Goal: Task Accomplishment & Management: Complete application form

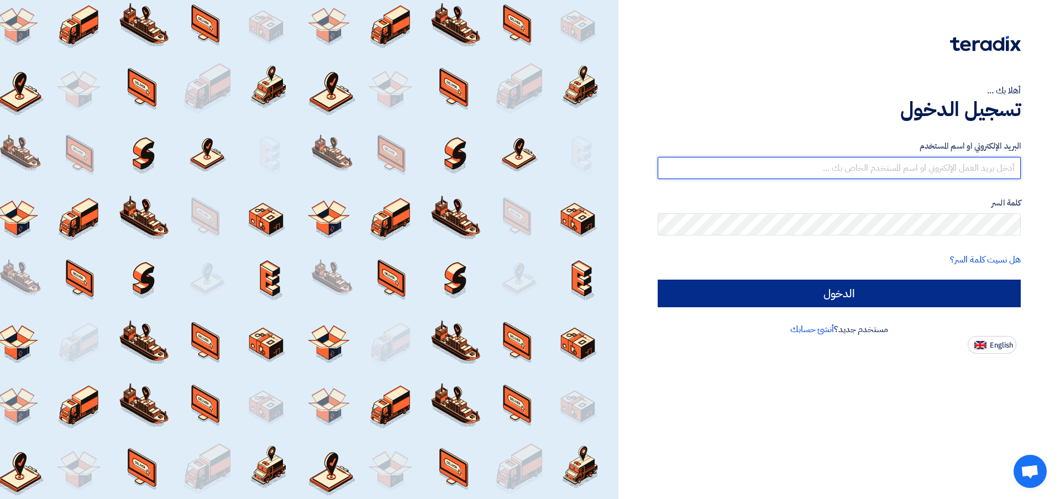
type input "[EMAIL_ADDRESS][DOMAIN_NAME]"
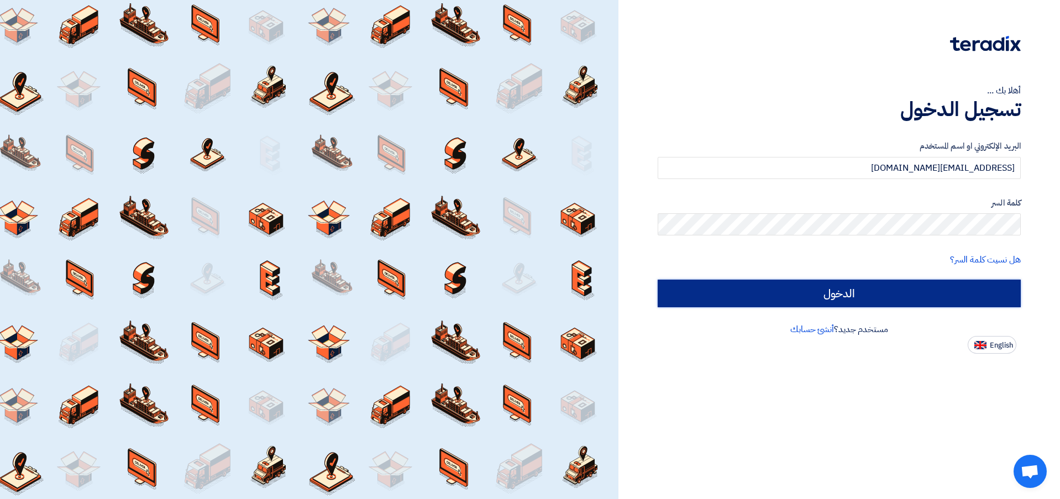
click at [871, 293] on input "الدخول" at bounding box center [839, 294] width 363 height 28
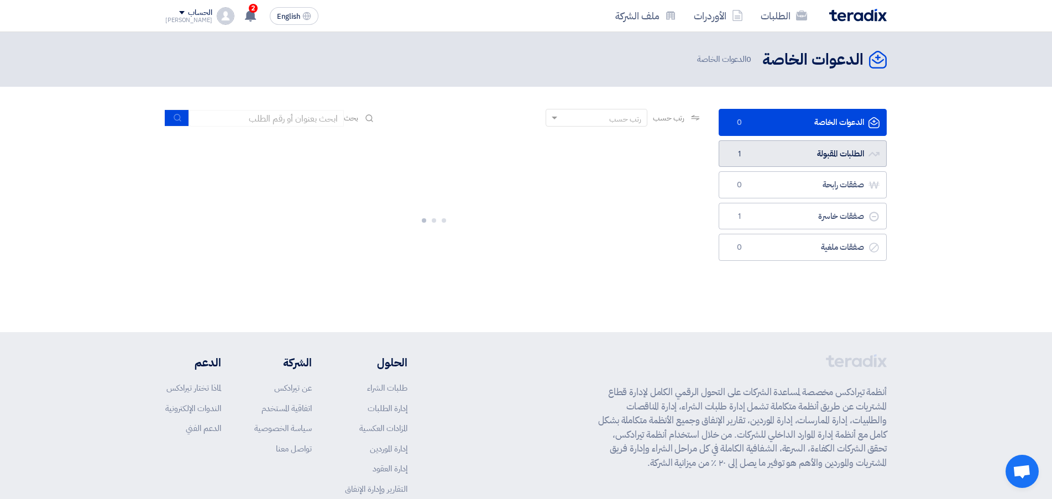
click at [795, 155] on link "الطلبات المقبولة الطلبات المقبولة 1" at bounding box center [802, 153] width 168 height 27
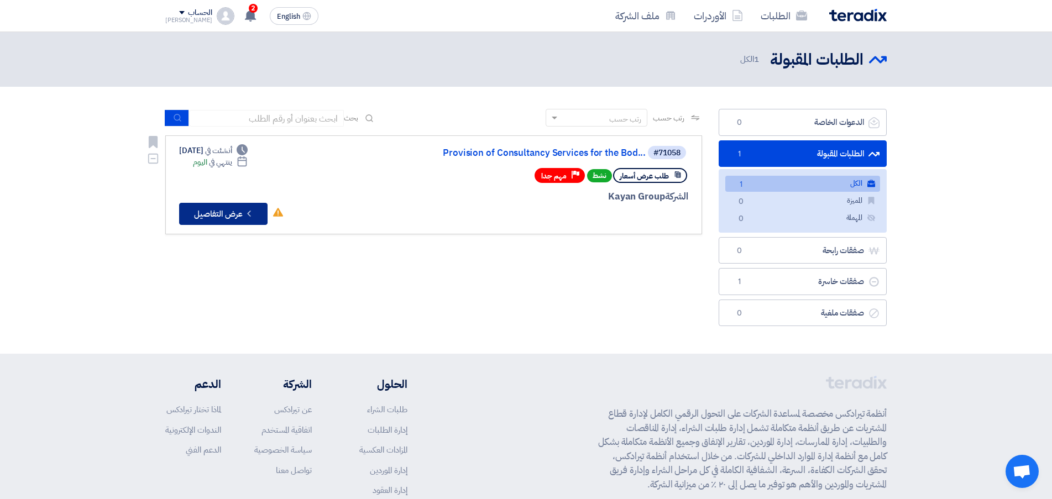
click at [213, 211] on button "Check details عرض التفاصيل" at bounding box center [223, 214] width 88 height 22
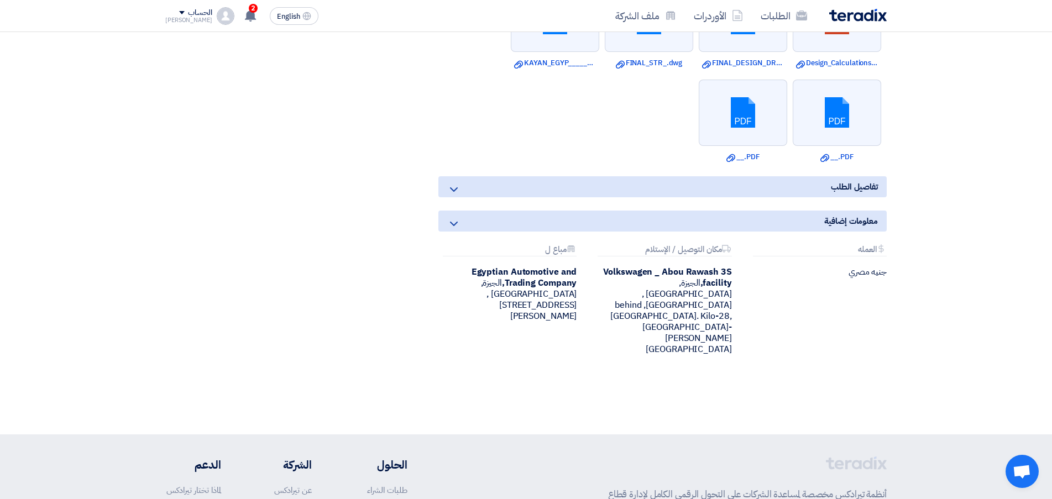
scroll to position [939, 0]
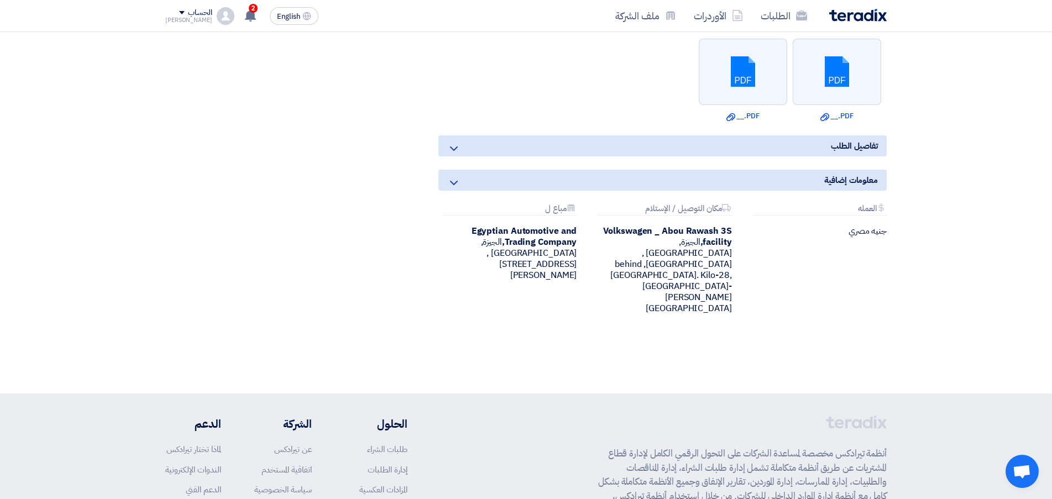
click at [488, 146] on div "تفاصيل الطلب" at bounding box center [662, 145] width 448 height 21
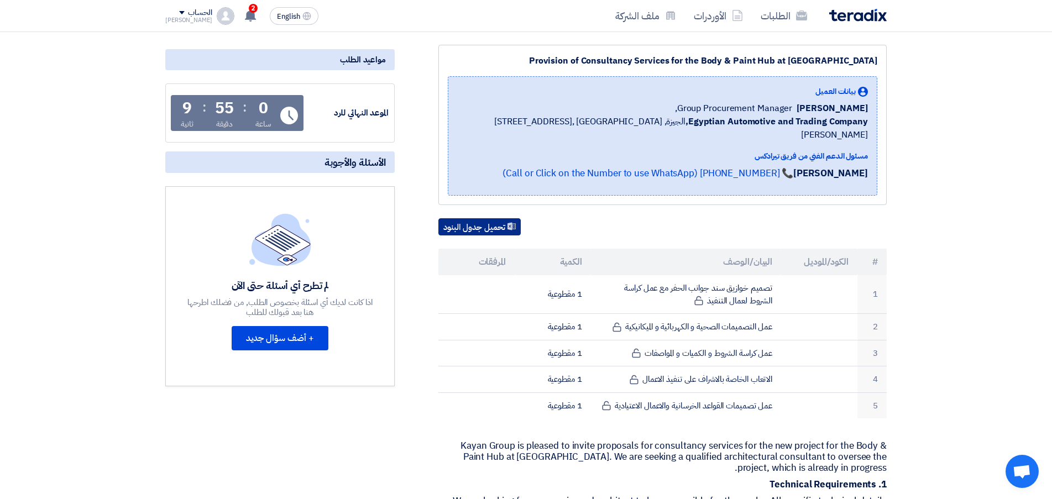
scroll to position [280, 0]
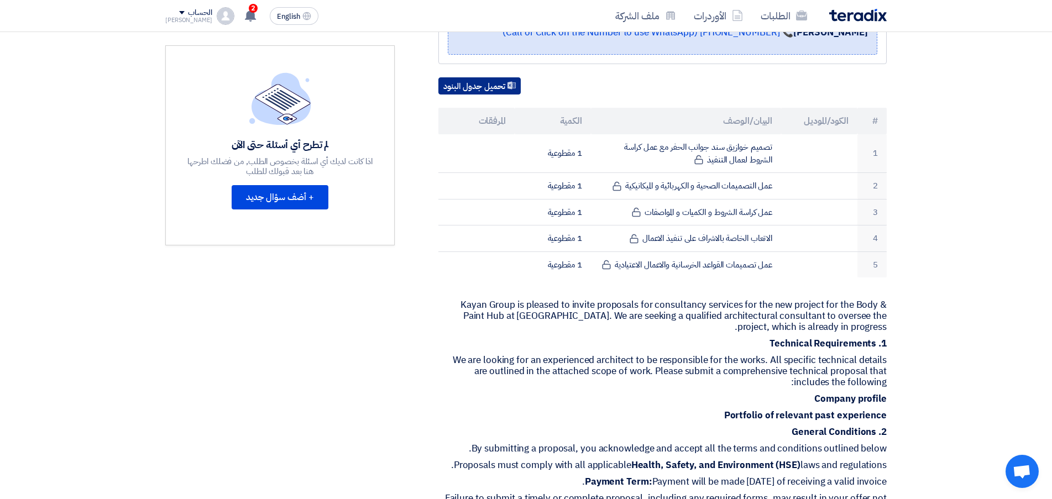
click at [470, 77] on button "تحميل جدول البنود" at bounding box center [479, 86] width 82 height 18
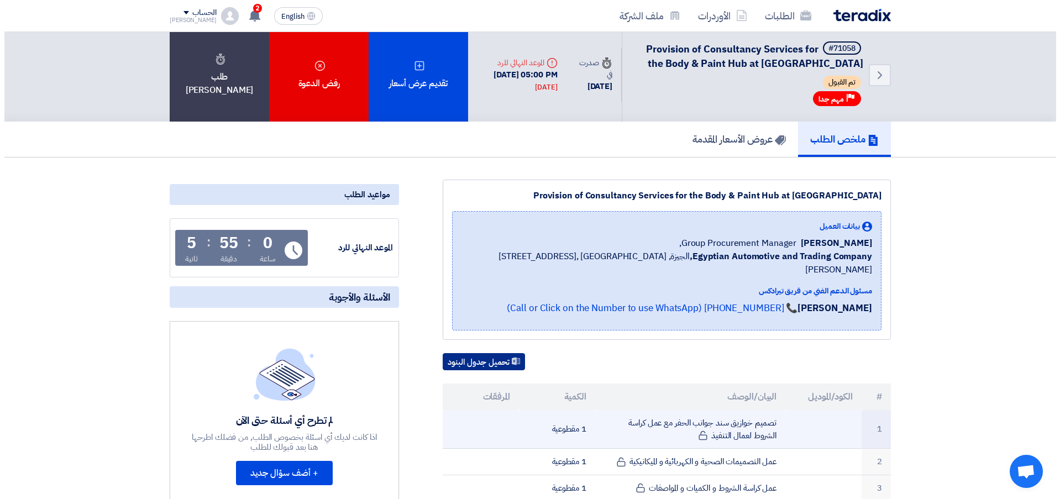
scroll to position [3, 0]
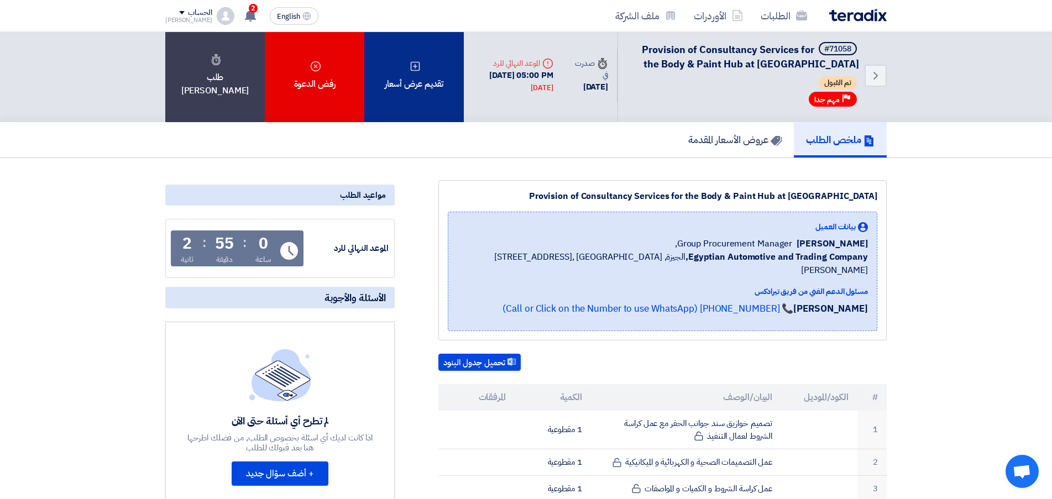
click at [419, 75] on div "تقديم عرض أسعار" at bounding box center [413, 75] width 99 height 93
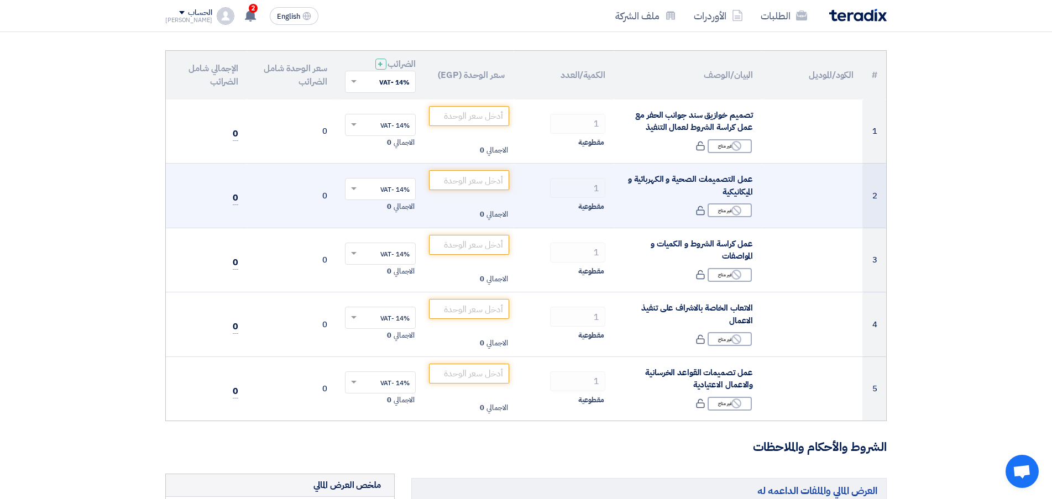
scroll to position [111, 0]
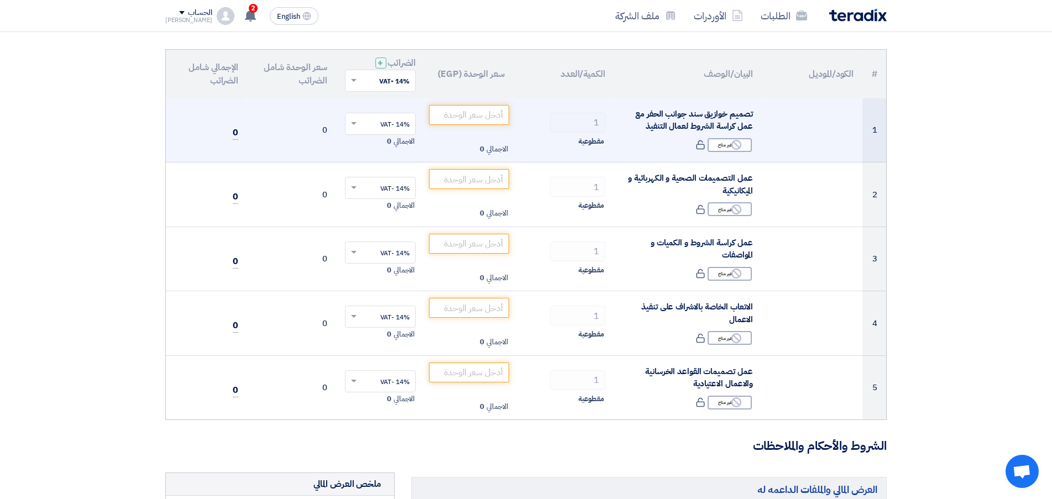
click at [297, 128] on td "0" at bounding box center [291, 130] width 89 height 64
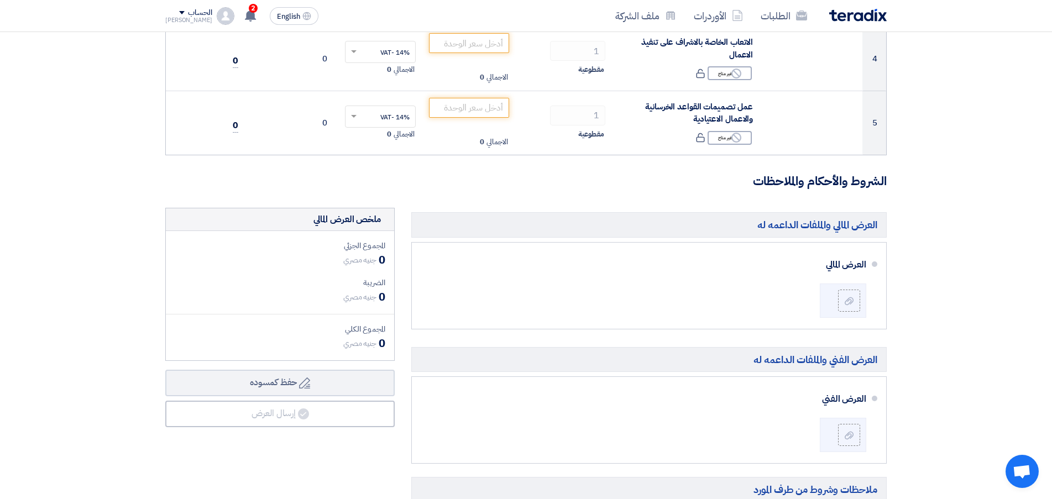
scroll to position [387, 0]
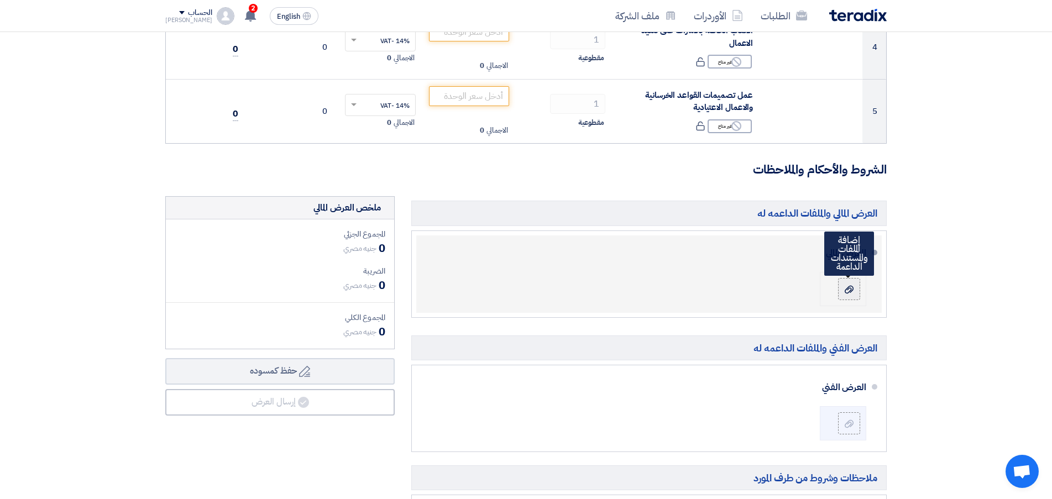
click at [851, 287] on icon at bounding box center [848, 289] width 9 height 9
click at [0, 0] on input "file" at bounding box center [0, 0] width 0 height 0
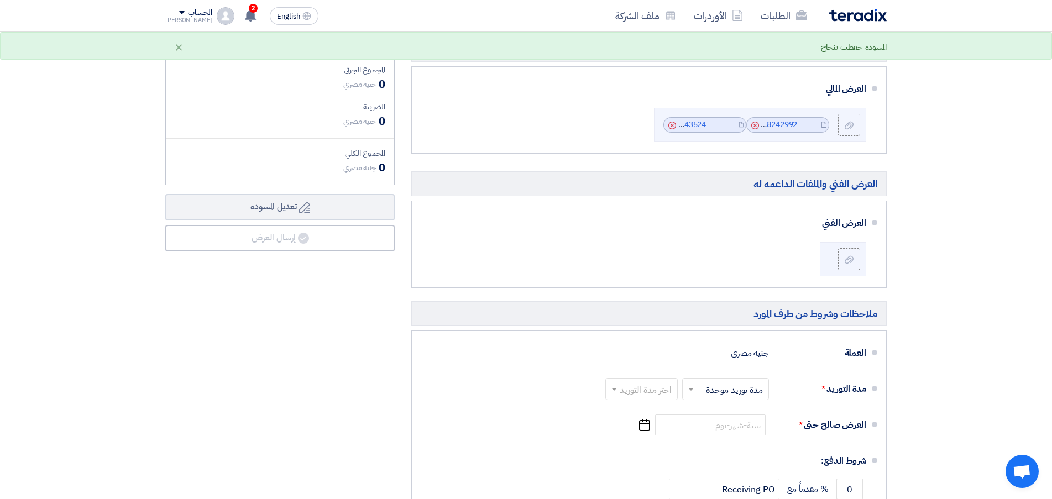
scroll to position [553, 0]
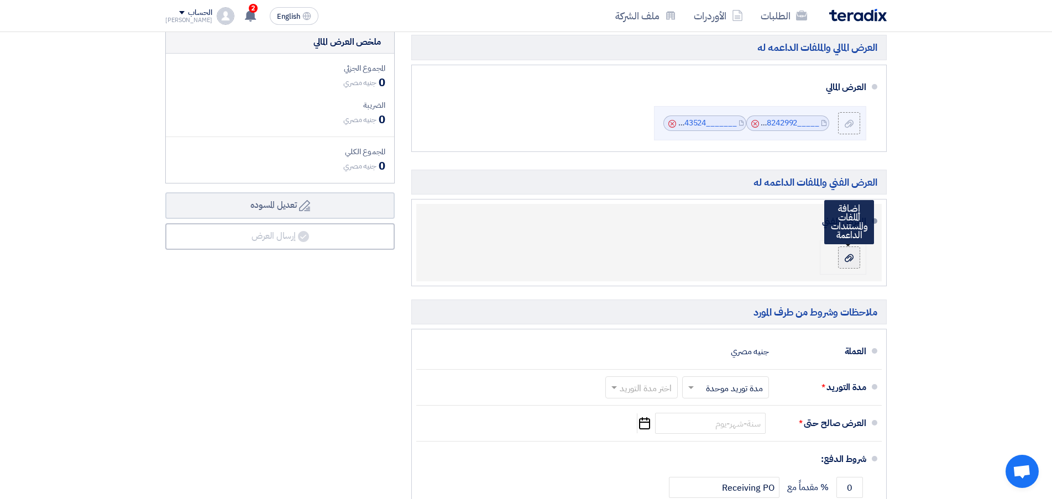
click at [853, 259] on use at bounding box center [848, 258] width 9 height 8
click at [0, 0] on input "file" at bounding box center [0, 0] width 0 height 0
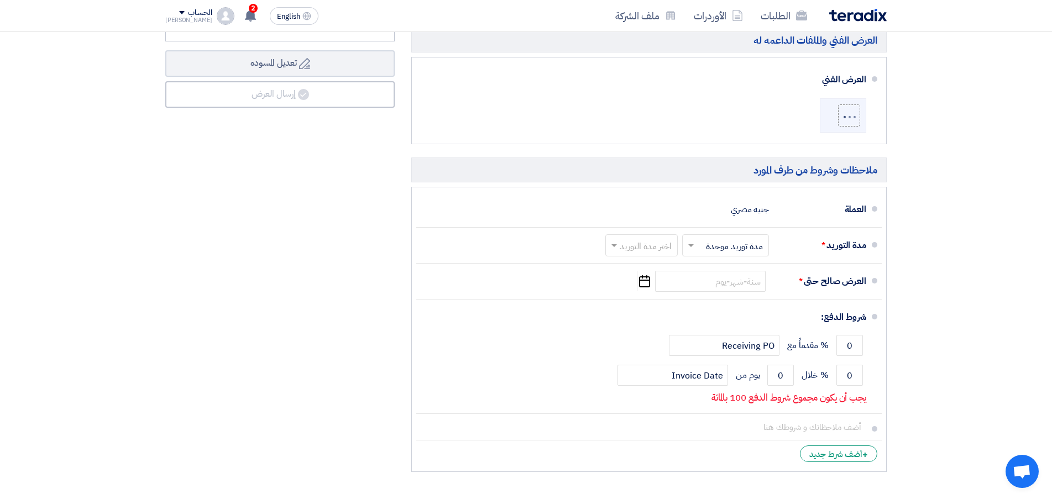
scroll to position [718, 0]
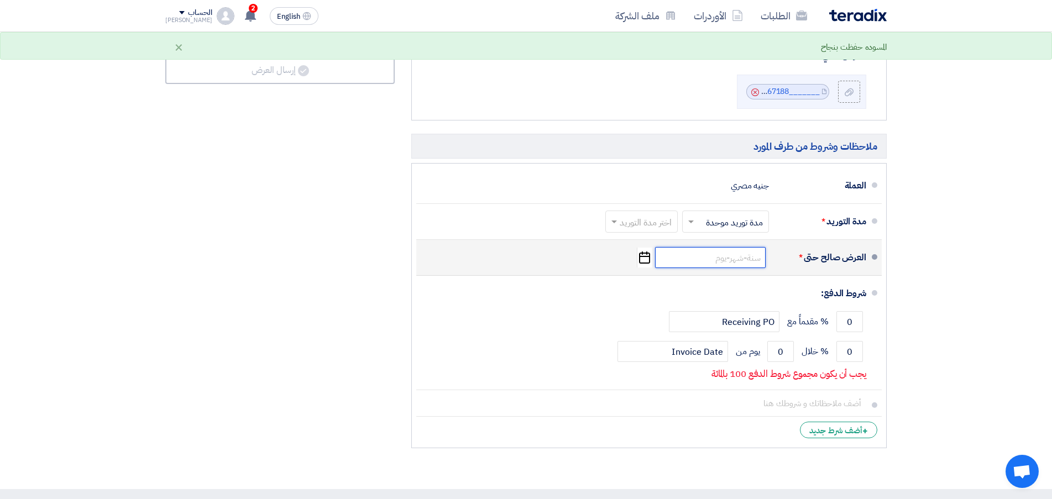
click at [739, 257] on input at bounding box center [710, 257] width 111 height 21
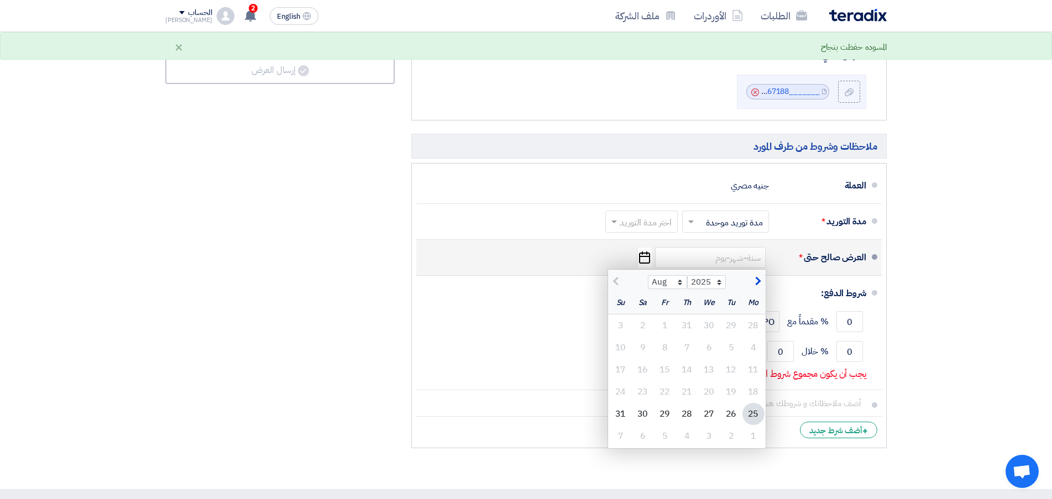
click at [760, 277] on button "button" at bounding box center [756, 280] width 18 height 11
click at [759, 278] on button "button" at bounding box center [756, 280] width 18 height 11
select select "10"
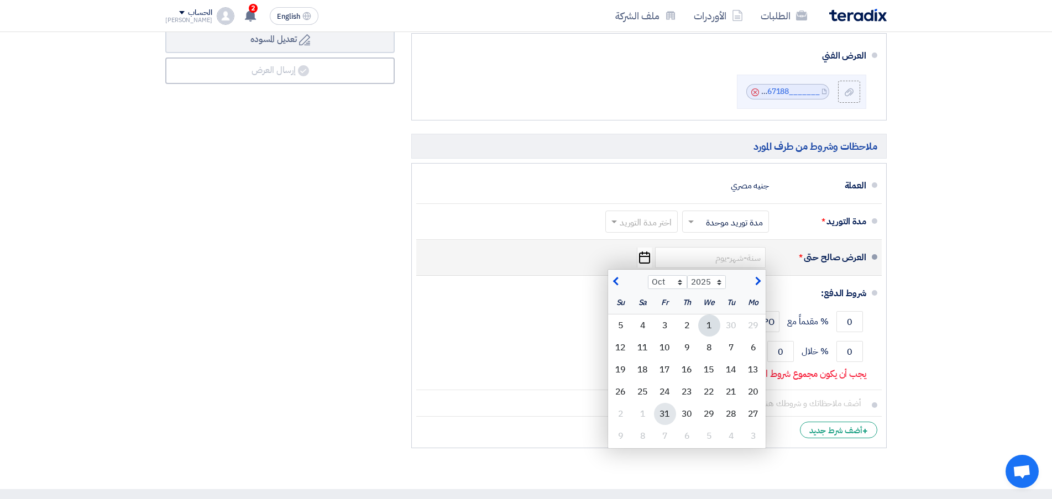
click at [666, 409] on div "31" at bounding box center [665, 414] width 22 height 22
type input "[DATE]"
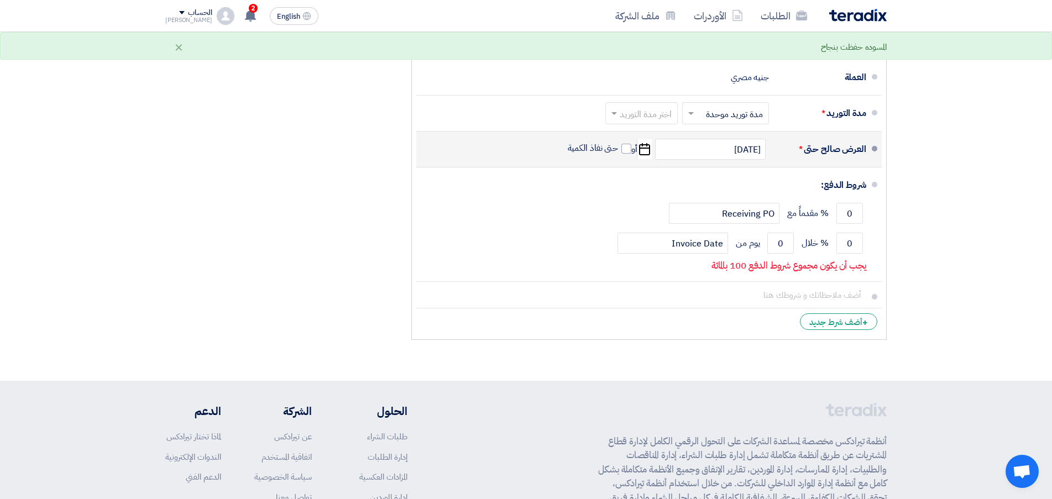
scroll to position [829, 0]
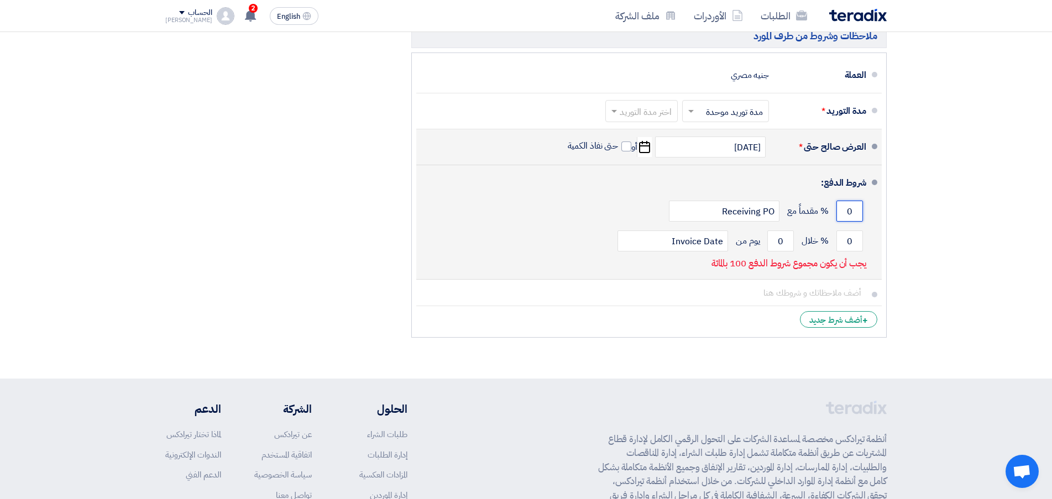
click at [843, 209] on input "0" at bounding box center [849, 211] width 27 height 21
drag, startPoint x: 849, startPoint y: 212, endPoint x: 839, endPoint y: 212, distance: 10.5
click at [839, 212] on input "0" at bounding box center [849, 211] width 27 height 21
type input "15"
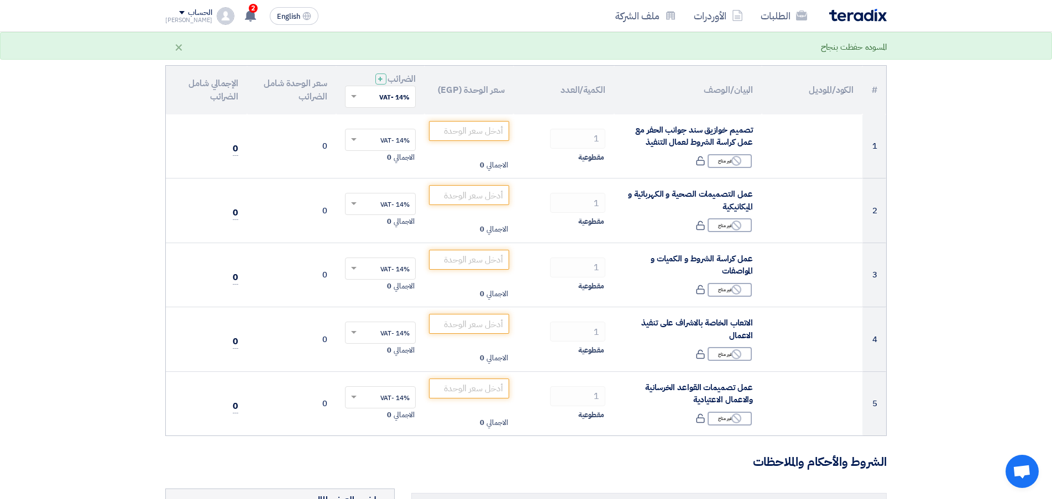
scroll to position [55, 0]
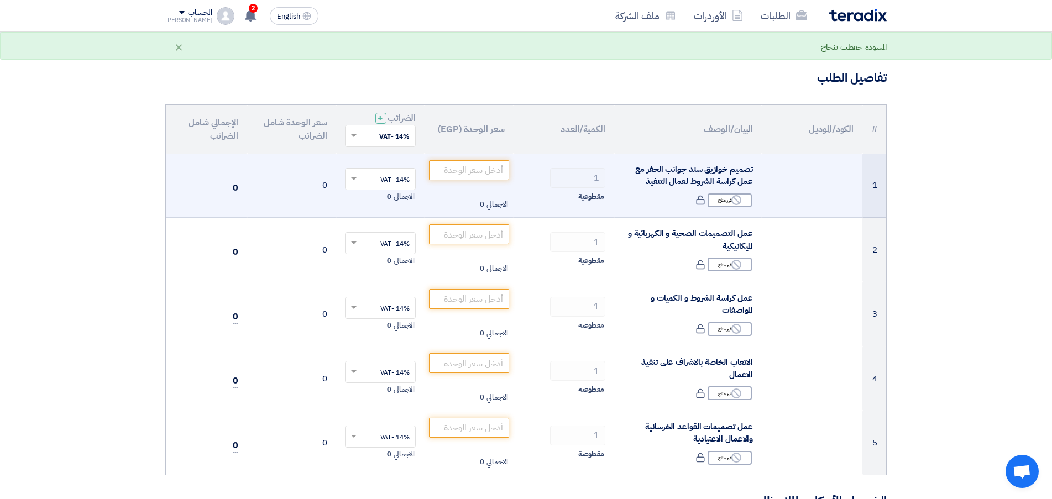
click at [235, 187] on span "0" at bounding box center [236, 188] width 6 height 14
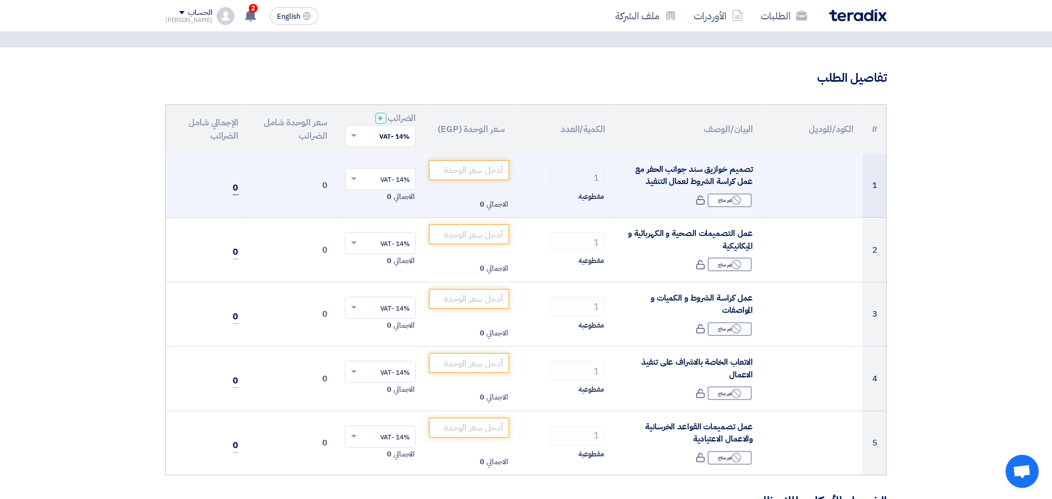
click at [234, 185] on span "0" at bounding box center [236, 188] width 6 height 14
click at [466, 169] on input "number" at bounding box center [469, 170] width 80 height 20
click at [464, 171] on input "number" at bounding box center [469, 170] width 80 height 20
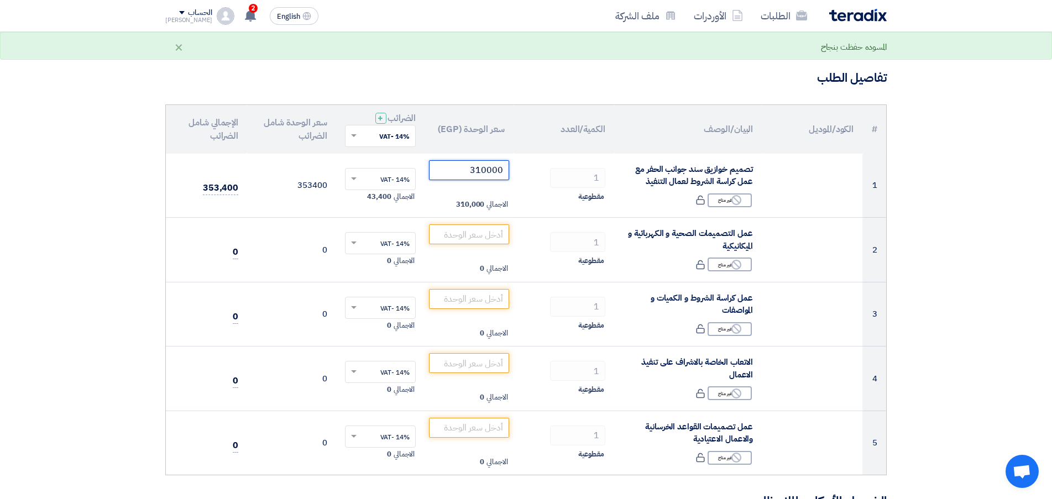
type input "310000"
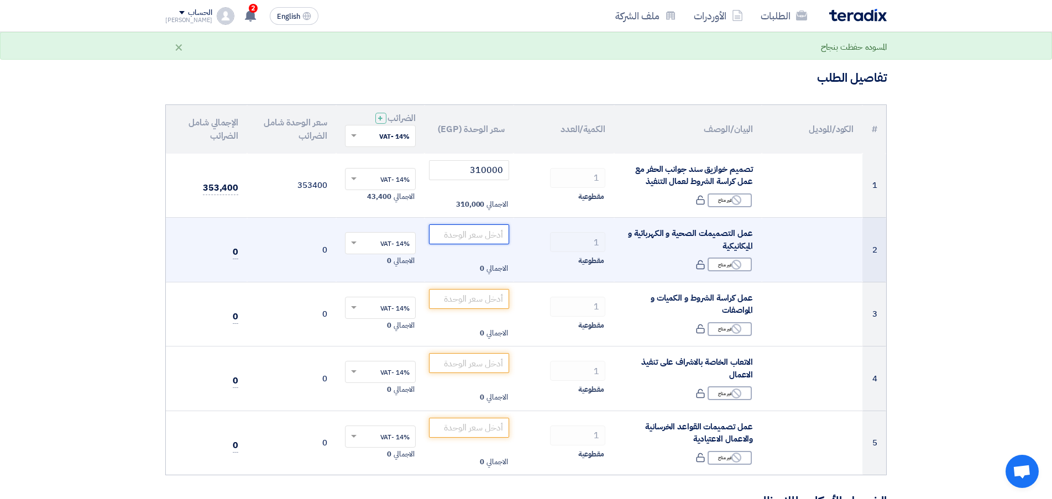
click at [477, 229] on input "number" at bounding box center [469, 234] width 80 height 20
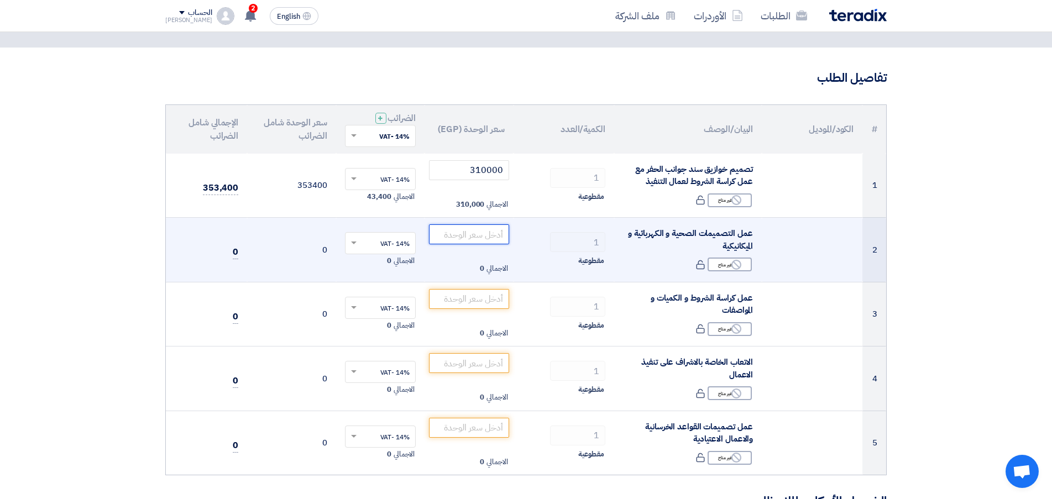
click at [465, 231] on input "number" at bounding box center [469, 234] width 80 height 20
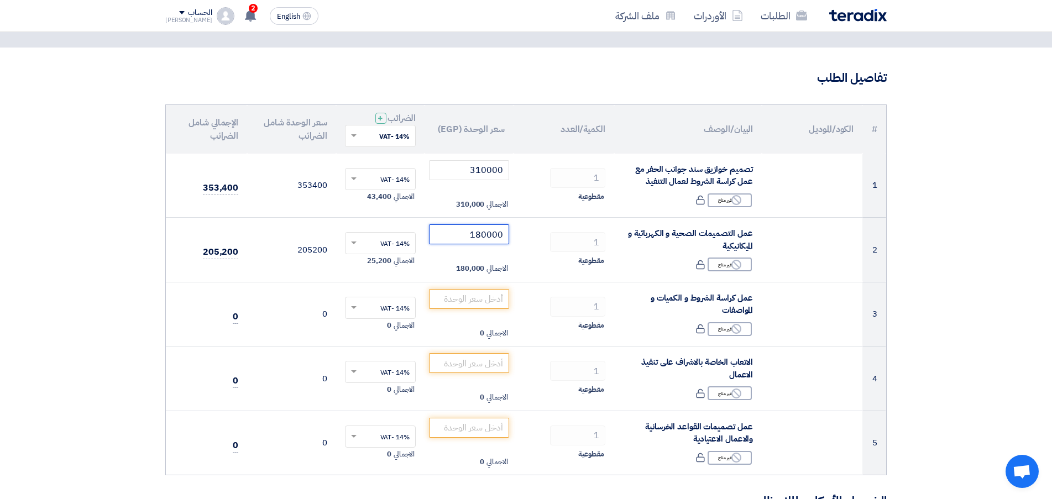
type input "180000"
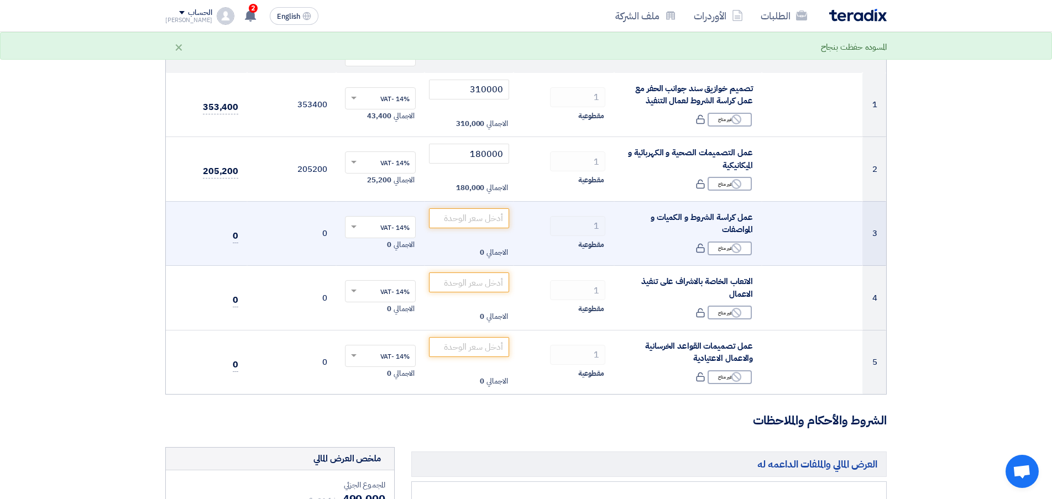
scroll to position [166, 0]
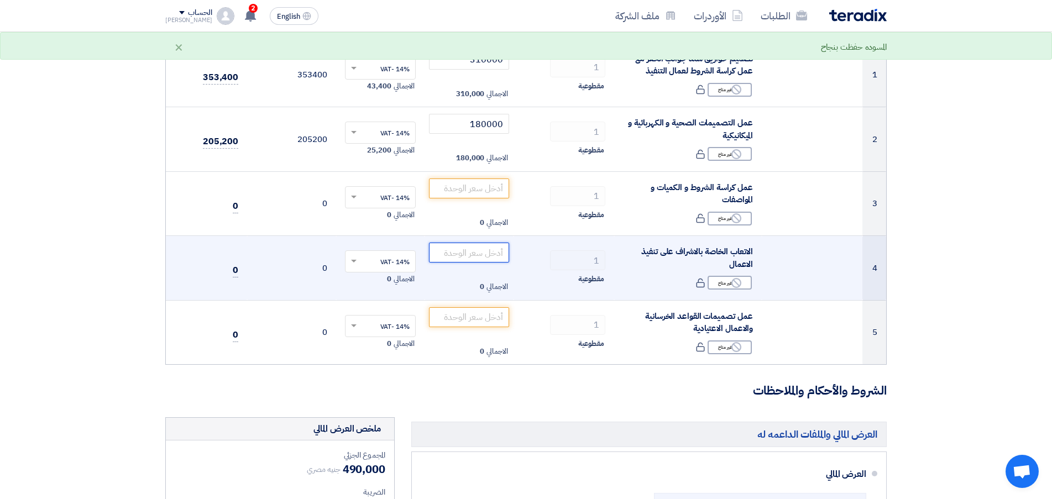
click at [466, 251] on input "number" at bounding box center [469, 253] width 80 height 20
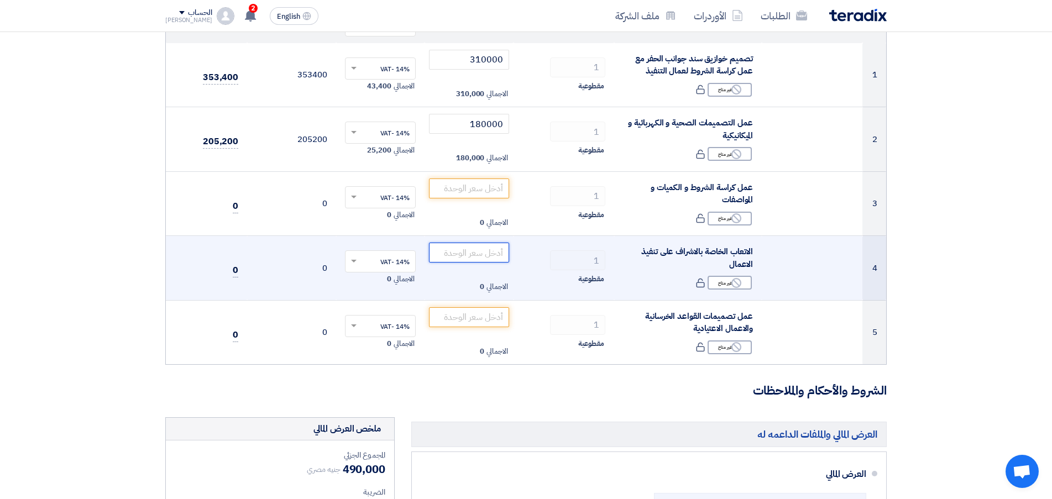
click at [470, 255] on input "number" at bounding box center [469, 253] width 80 height 20
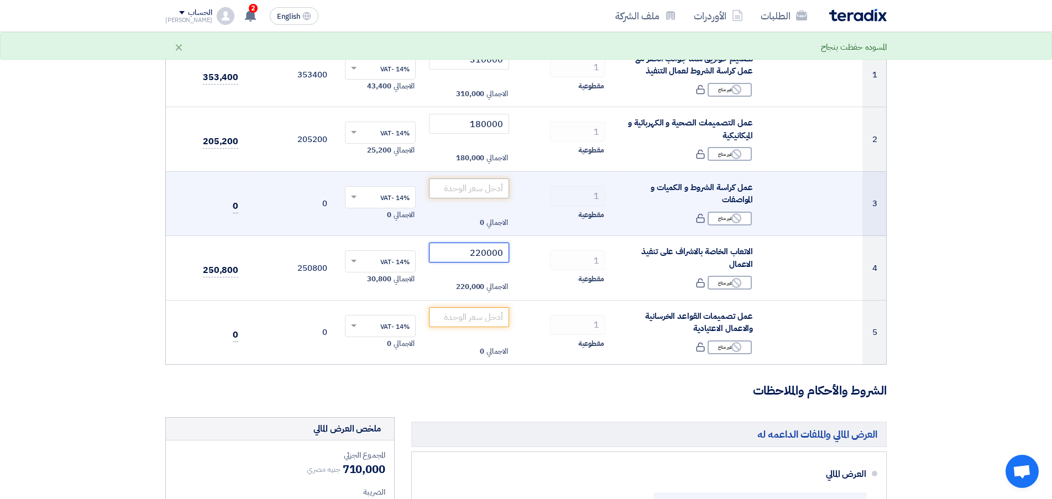
type input "220000"
click at [473, 186] on input "number" at bounding box center [469, 188] width 80 height 20
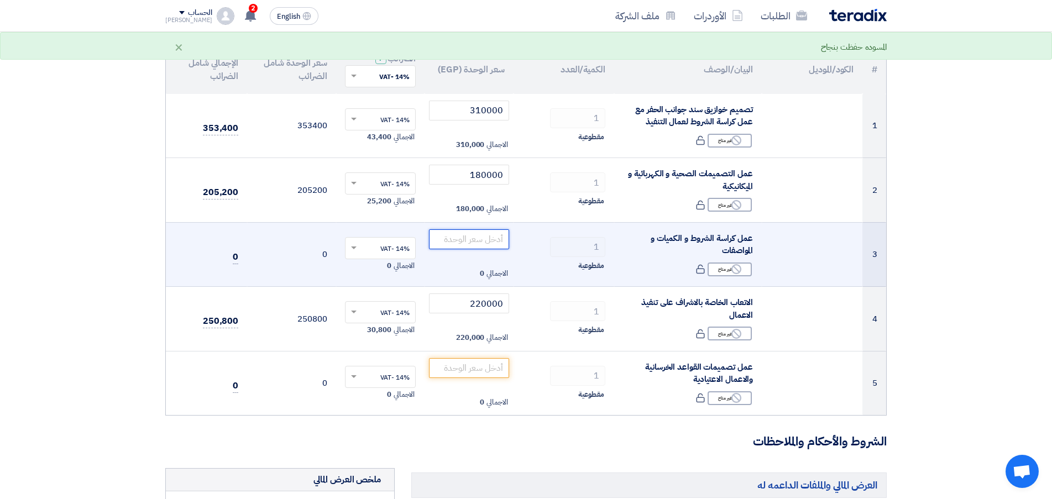
scroll to position [111, 0]
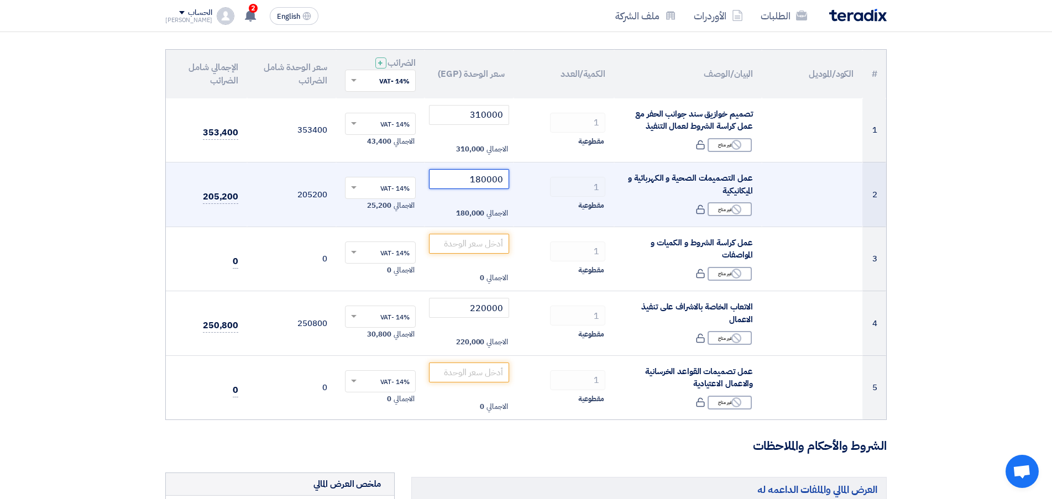
drag, startPoint x: 501, startPoint y: 179, endPoint x: 458, endPoint y: 178, distance: 43.7
click at [458, 178] on input "180000" at bounding box center [469, 179] width 80 height 20
click at [490, 182] on input "180000" at bounding box center [469, 179] width 80 height 20
drag, startPoint x: 467, startPoint y: 176, endPoint x: 503, endPoint y: 180, distance: 36.2
click at [503, 180] on input "180000" at bounding box center [469, 179] width 80 height 20
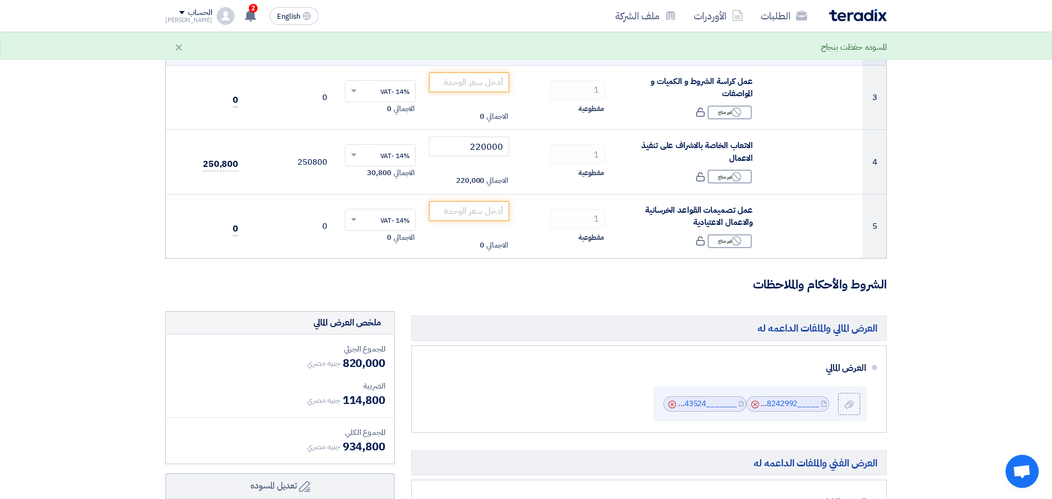
scroll to position [276, 0]
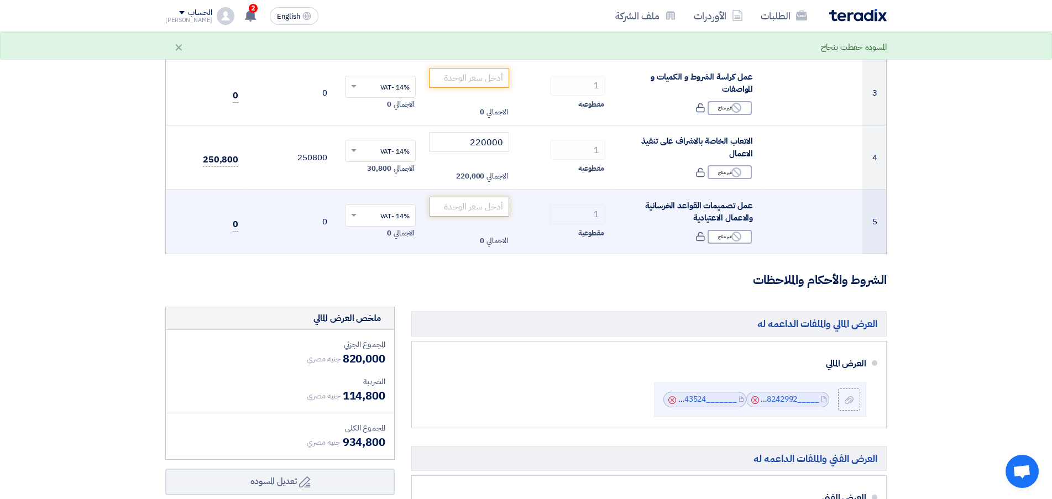
type input "290000"
click at [470, 209] on input "number" at bounding box center [469, 207] width 80 height 20
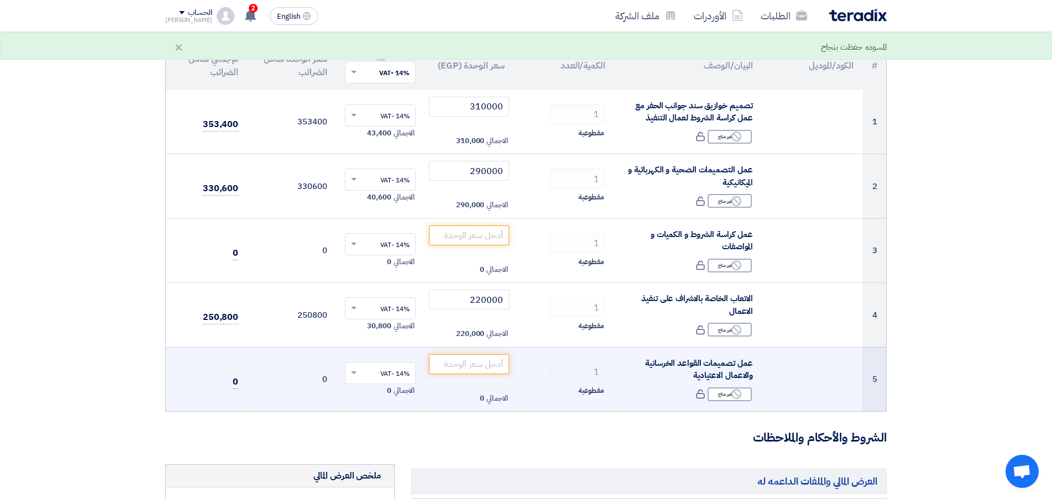
scroll to position [111, 0]
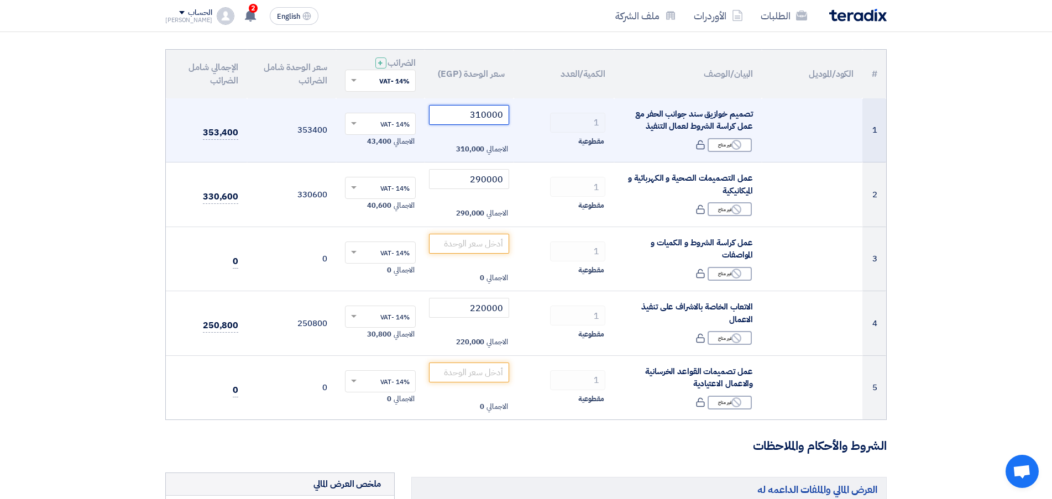
drag, startPoint x: 469, startPoint y: 112, endPoint x: 506, endPoint y: 112, distance: 36.5
click at [506, 112] on input "310000" at bounding box center [469, 115] width 80 height 20
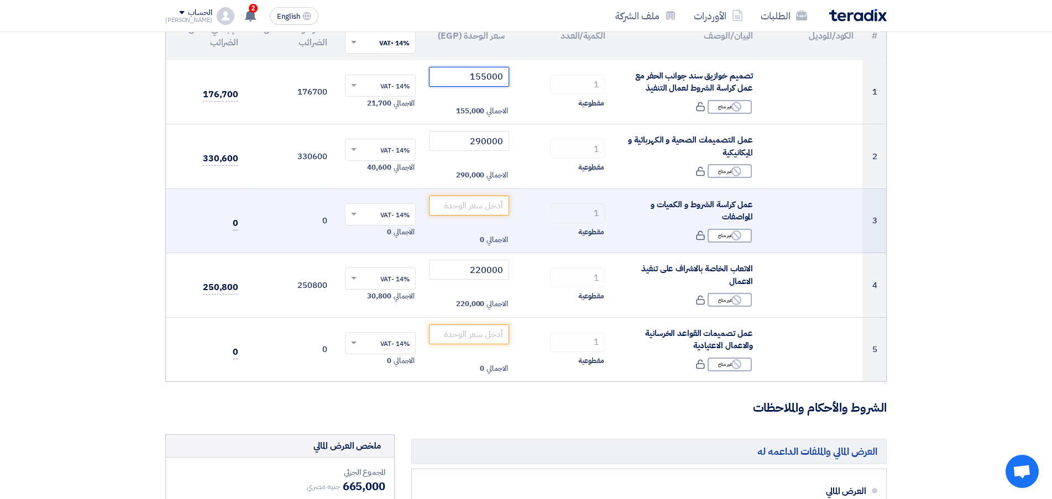
scroll to position [276, 0]
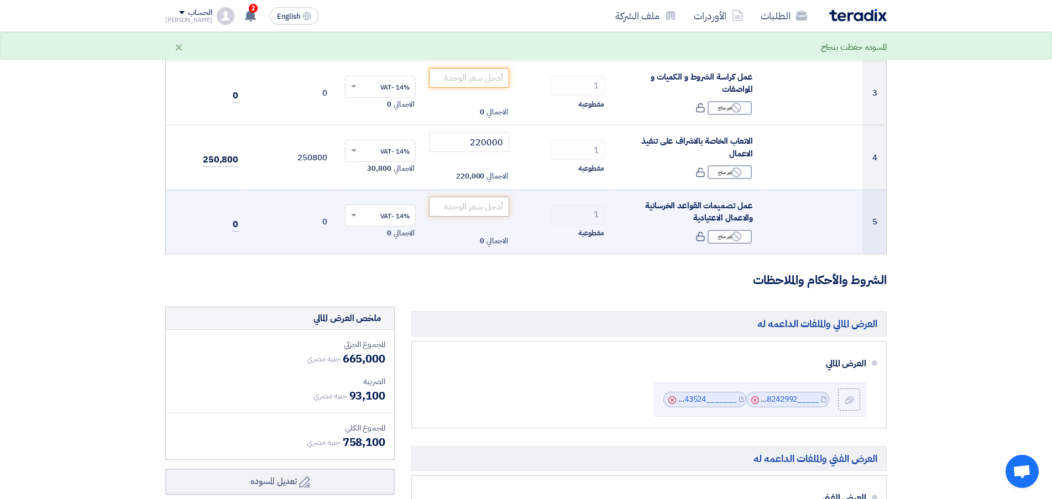
type input "155000"
click at [472, 204] on input "number" at bounding box center [469, 207] width 80 height 20
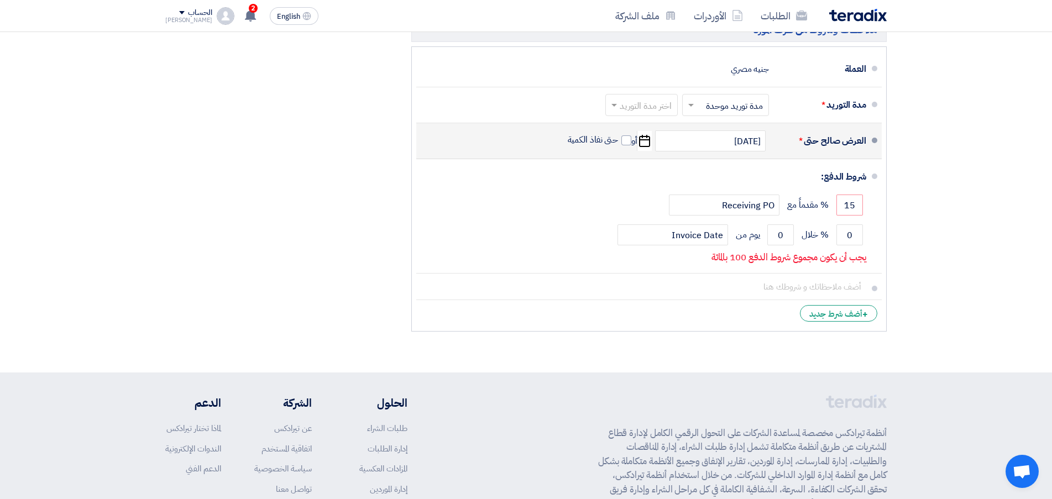
scroll to position [851, 0]
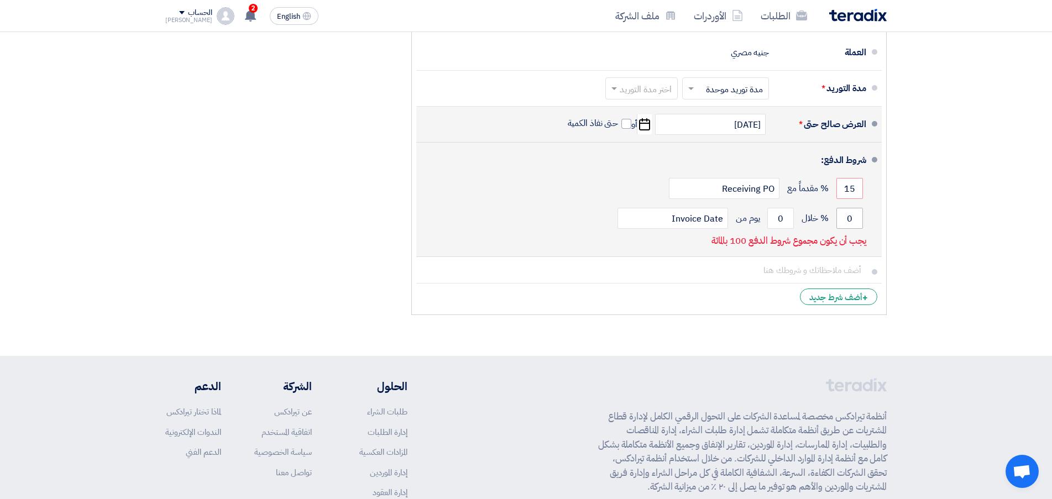
type input "155000"
drag, startPoint x: 844, startPoint y: 217, endPoint x: 856, endPoint y: 217, distance: 12.7
click at [856, 217] on input "0" at bounding box center [849, 218] width 27 height 21
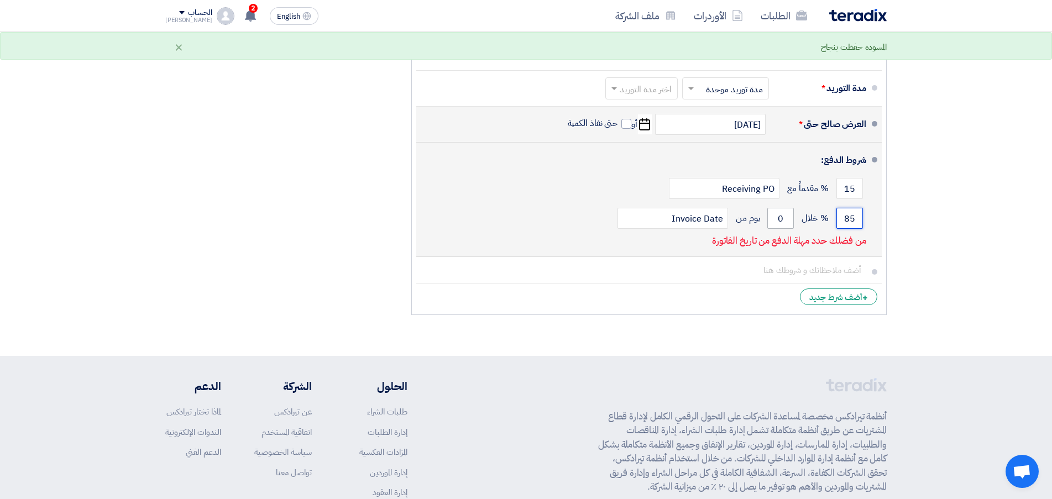
type input "85"
click at [779, 218] on input "0" at bounding box center [780, 218] width 27 height 21
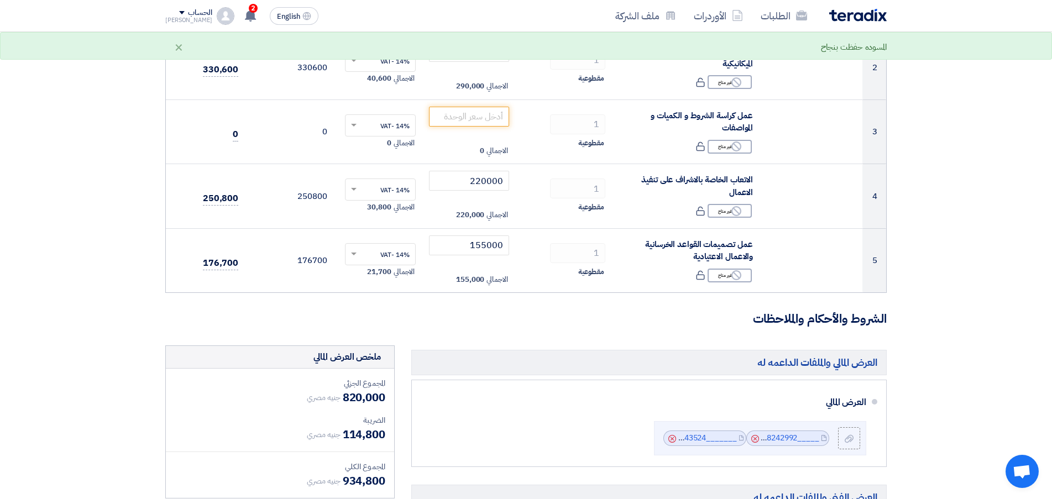
scroll to position [188, 0]
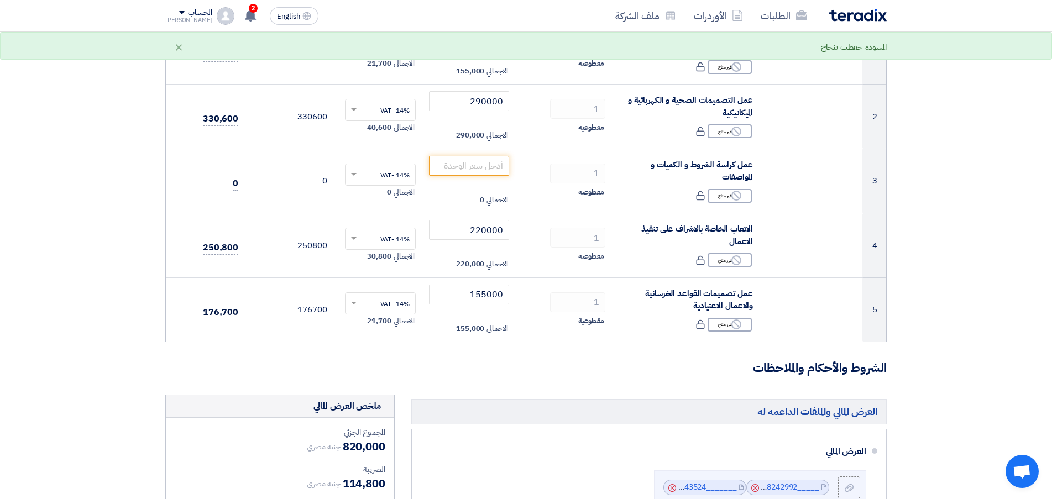
type input "60"
click at [957, 251] on section "تفاصيل الطلب # الكود/الموديل البيان/الوصف الكمية/العدد سعر الوحدة (EGP) الضرائب…" at bounding box center [526, 457] width 1052 height 1086
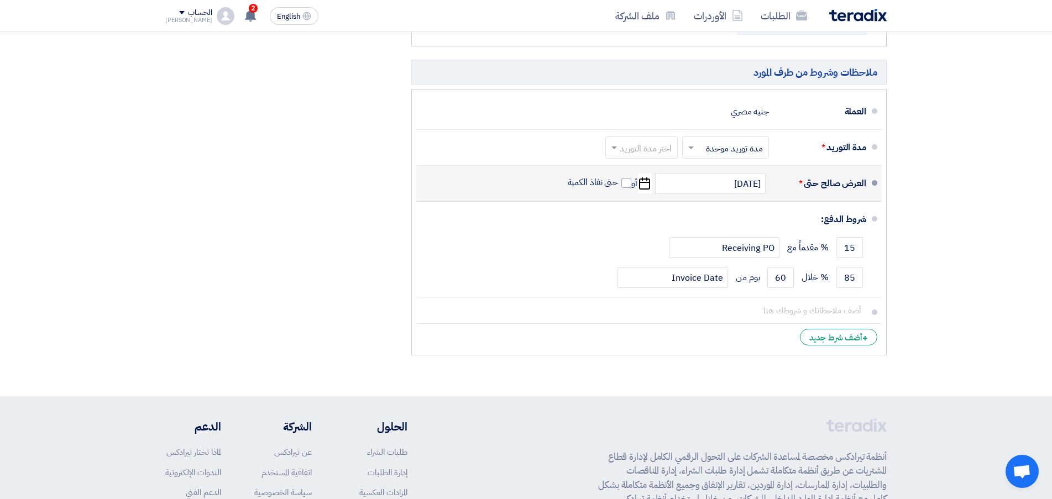
scroll to position [777, 0]
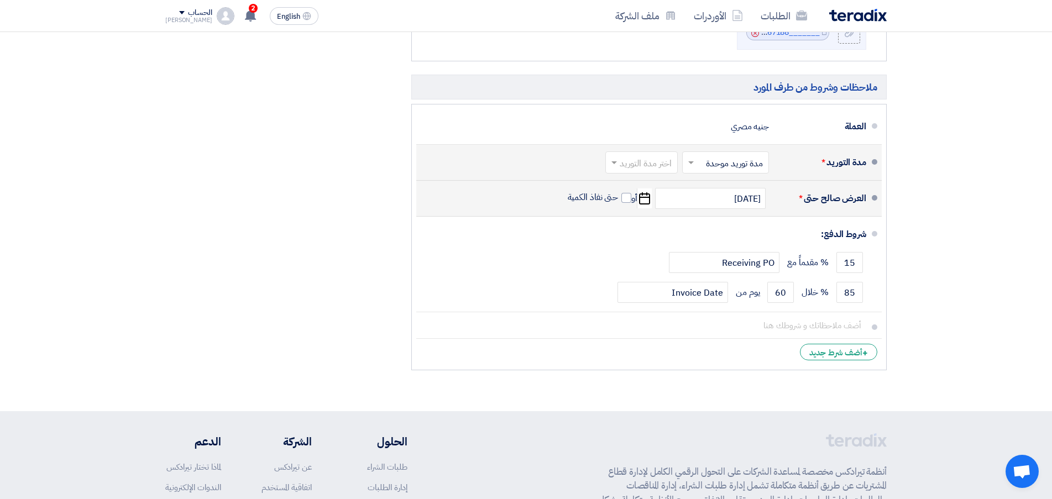
click at [735, 160] on input "text" at bounding box center [722, 164] width 81 height 16
click at [727, 207] on span "مدة توريد موحدة" at bounding box center [736, 206] width 58 height 13
click at [648, 162] on input "text" at bounding box center [639, 164] width 67 height 16
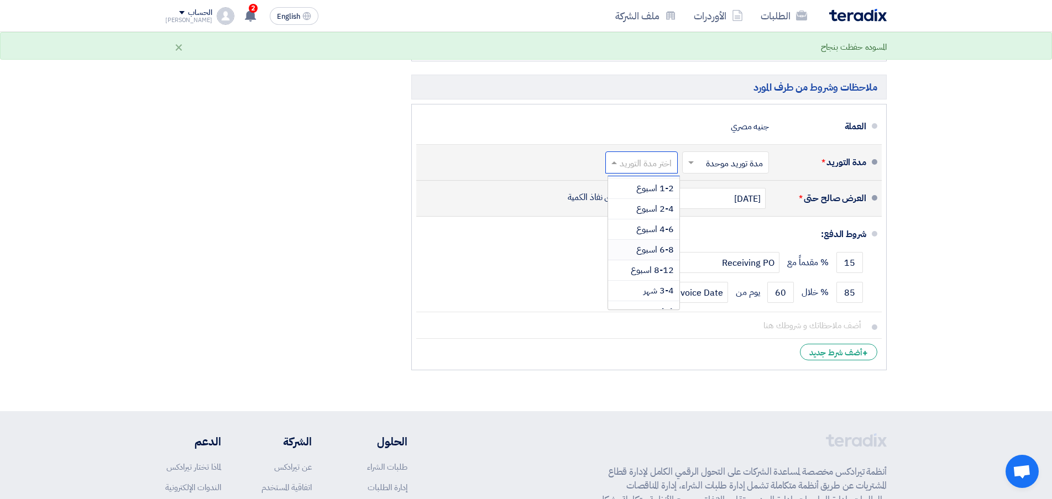
scroll to position [36, 0]
click at [659, 229] on span "4-6 اسبوع" at bounding box center [655, 231] width 38 height 13
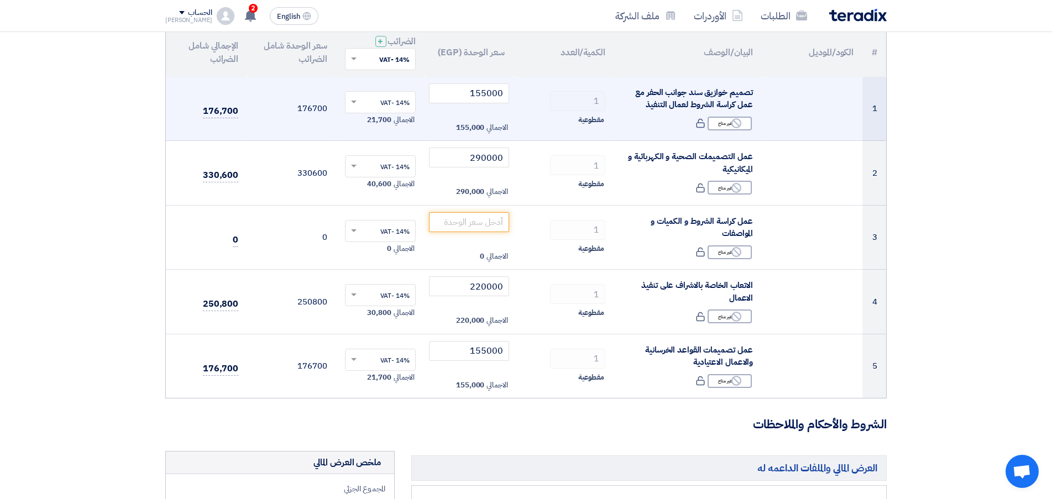
scroll to position [166, 0]
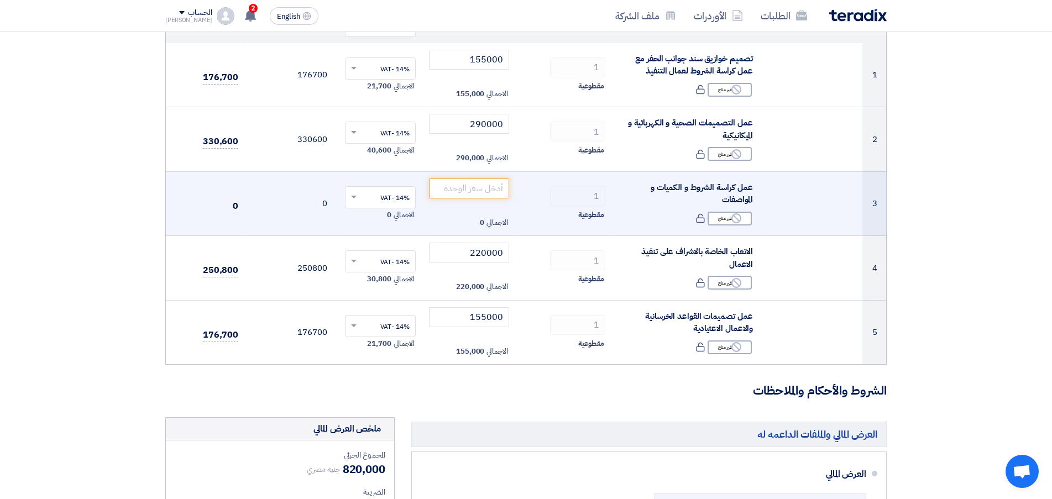
click at [386, 202] on input "text" at bounding box center [386, 198] width 49 height 18
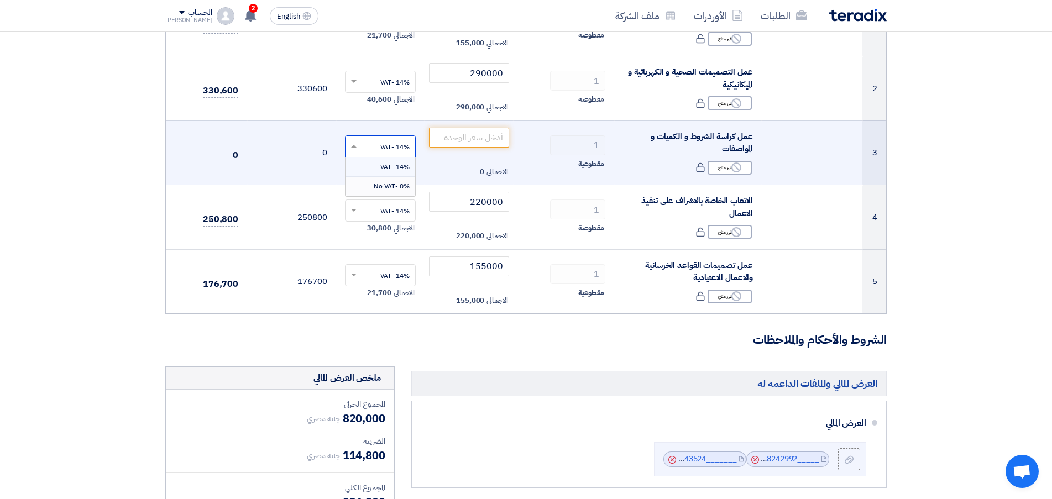
scroll to position [221, 0]
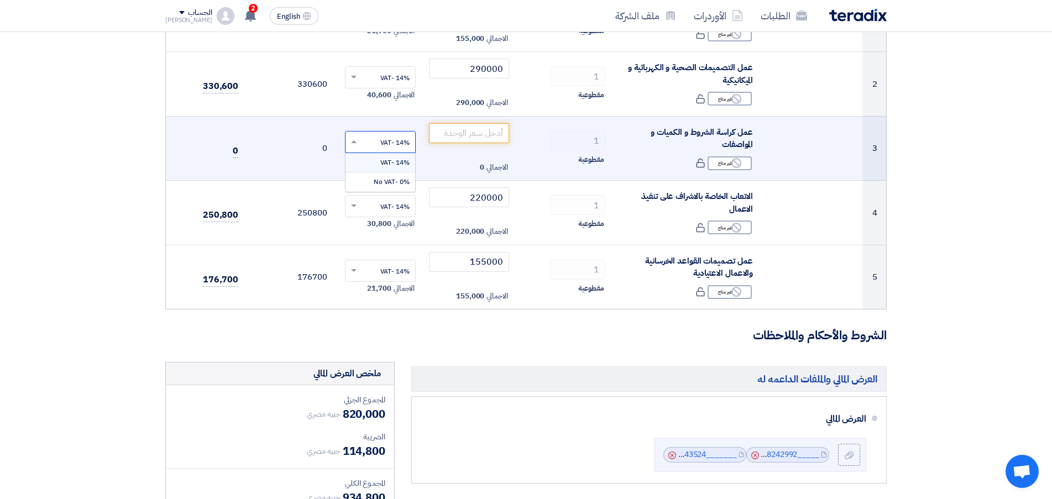
click at [388, 162] on span "14% -VAT" at bounding box center [394, 162] width 29 height 10
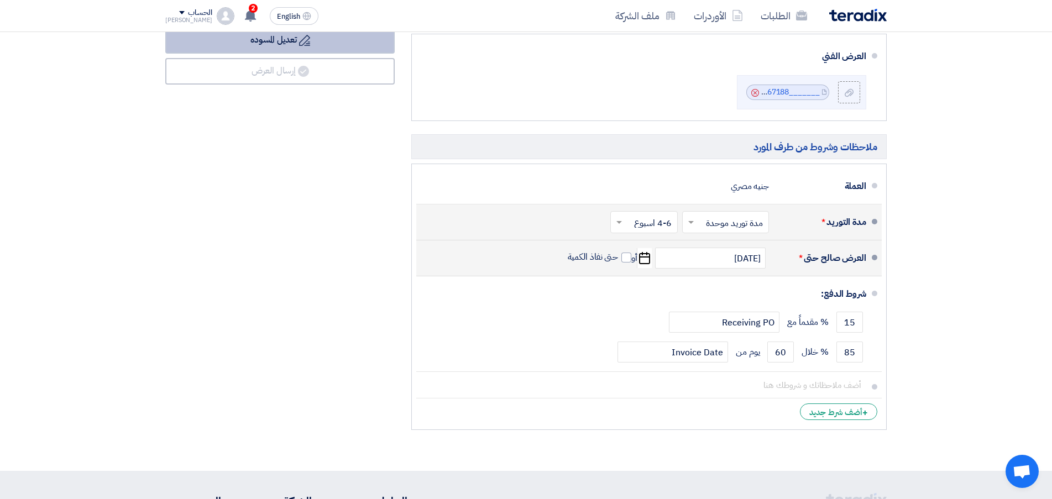
scroll to position [722, 0]
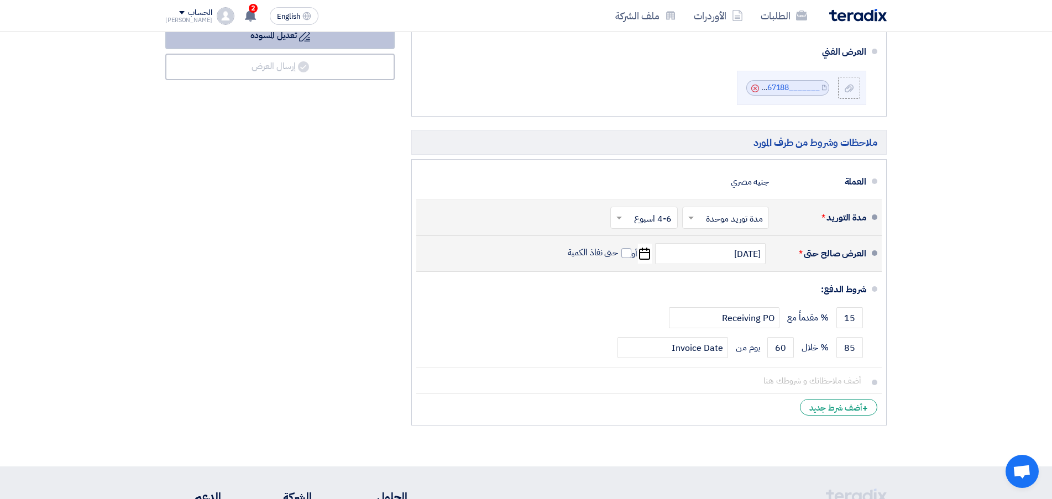
click at [303, 39] on icon "Draft" at bounding box center [304, 35] width 11 height 11
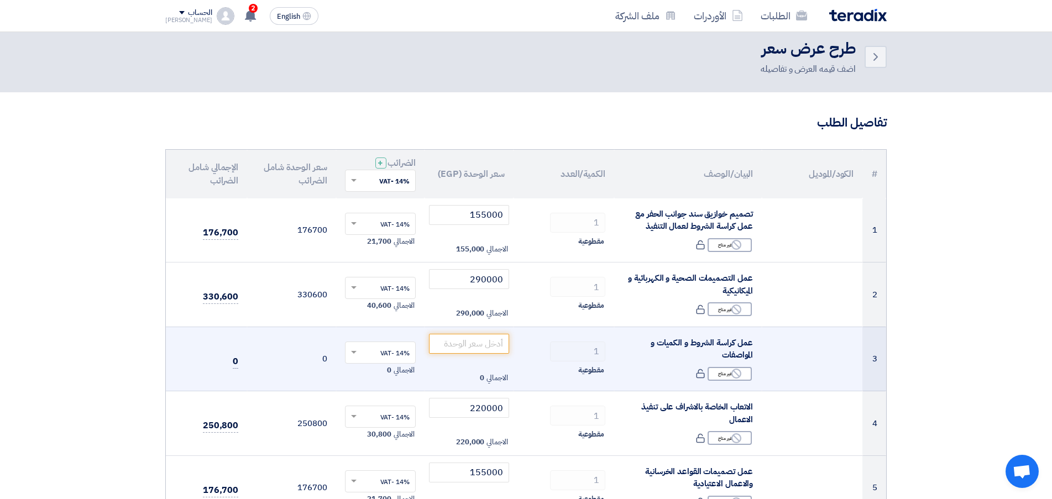
scroll to position [0, 0]
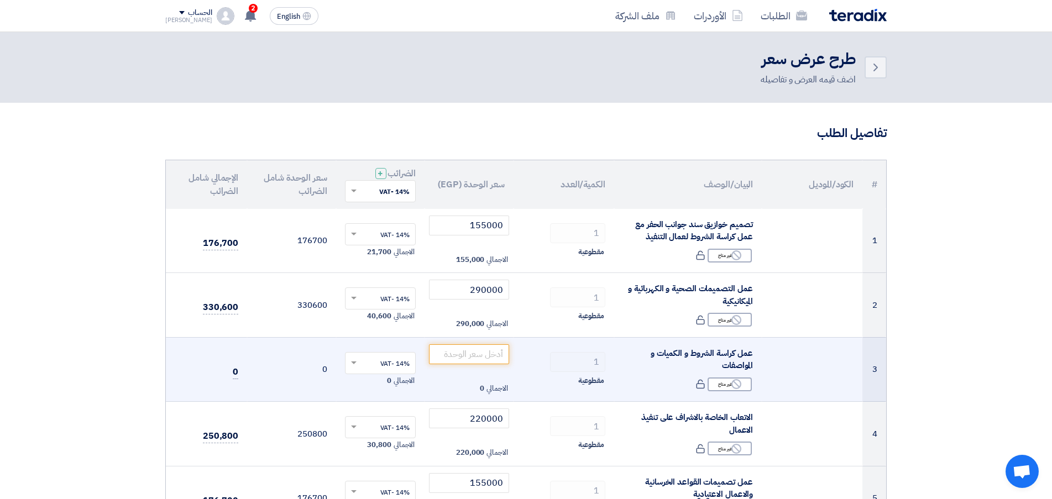
click at [189, 14] on div "الحساب" at bounding box center [200, 12] width 24 height 9
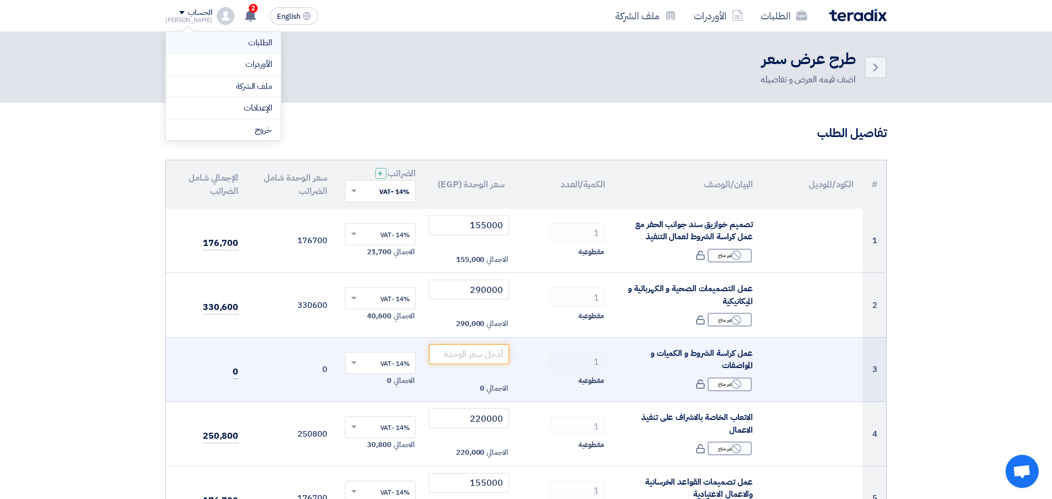
click at [238, 43] on link "الطلبات" at bounding box center [223, 42] width 97 height 13
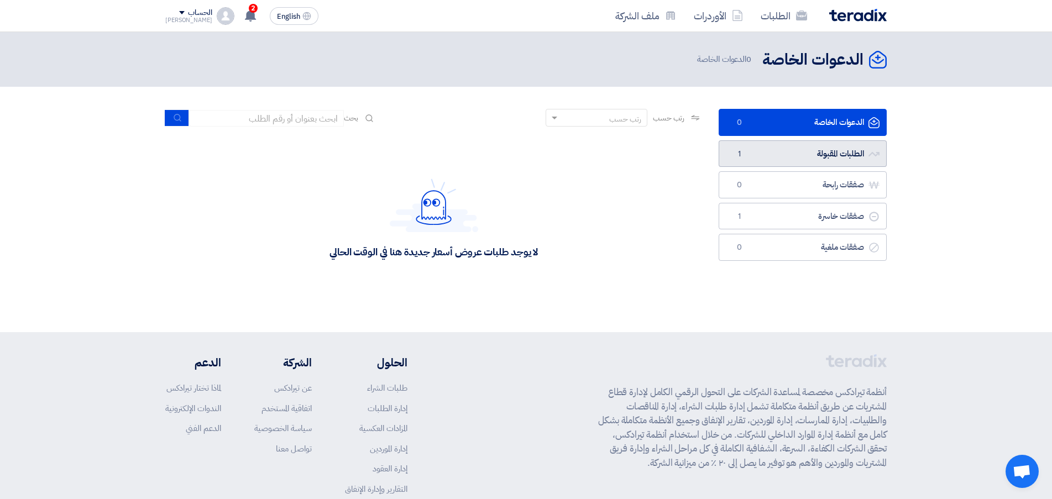
click at [805, 154] on link "الطلبات المقبولة الطلبات المقبولة 1" at bounding box center [802, 153] width 168 height 27
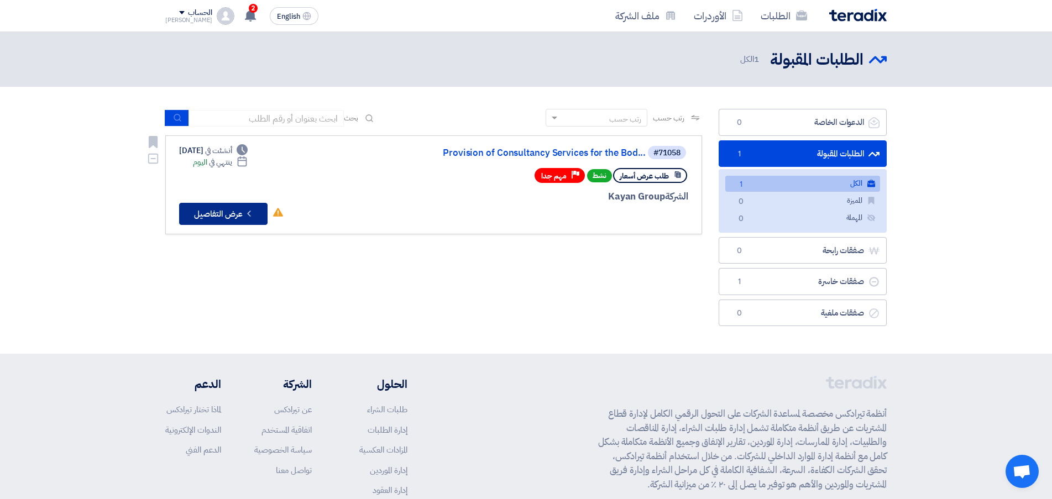
click at [248, 213] on icon "Check details" at bounding box center [249, 213] width 10 height 10
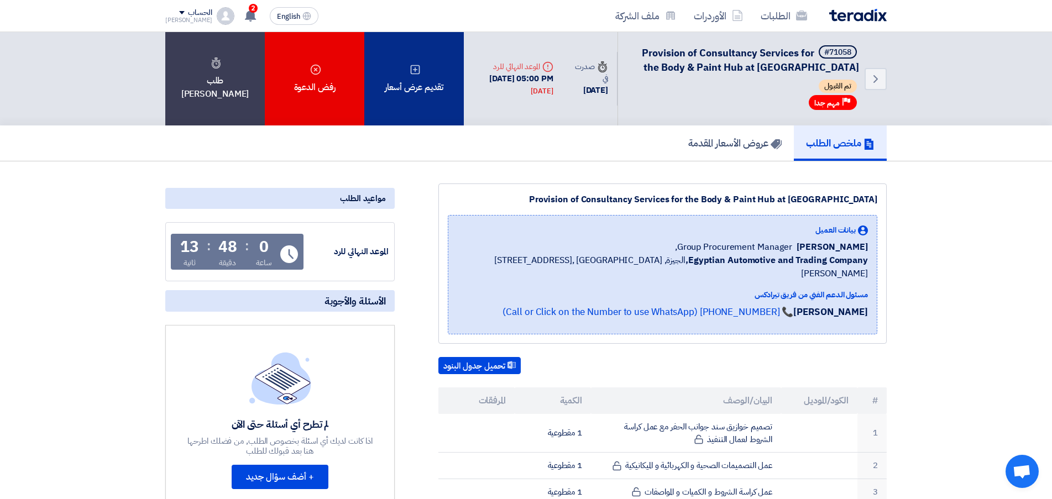
click at [413, 73] on use at bounding box center [415, 69] width 9 height 9
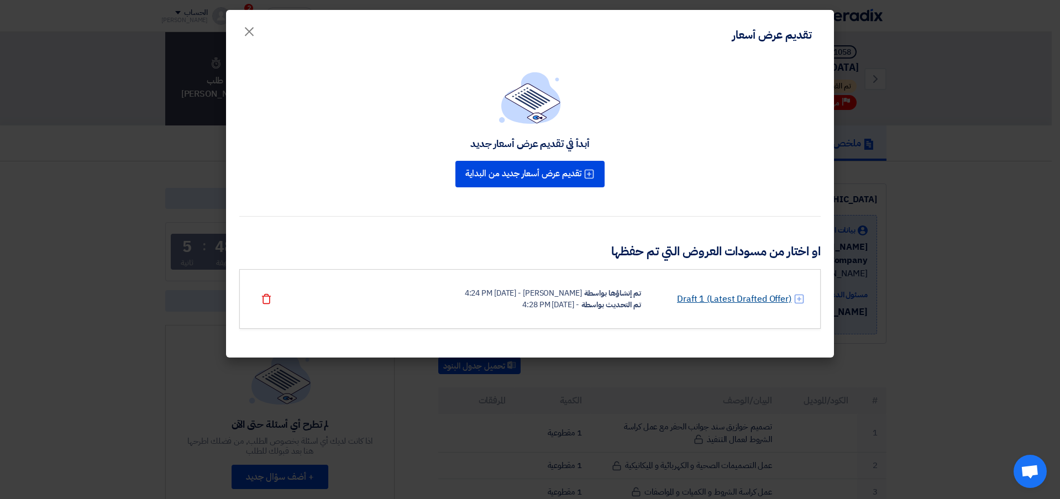
click at [749, 300] on link "Draft 1 (Latest Drafted Offer)" at bounding box center [734, 298] width 114 height 13
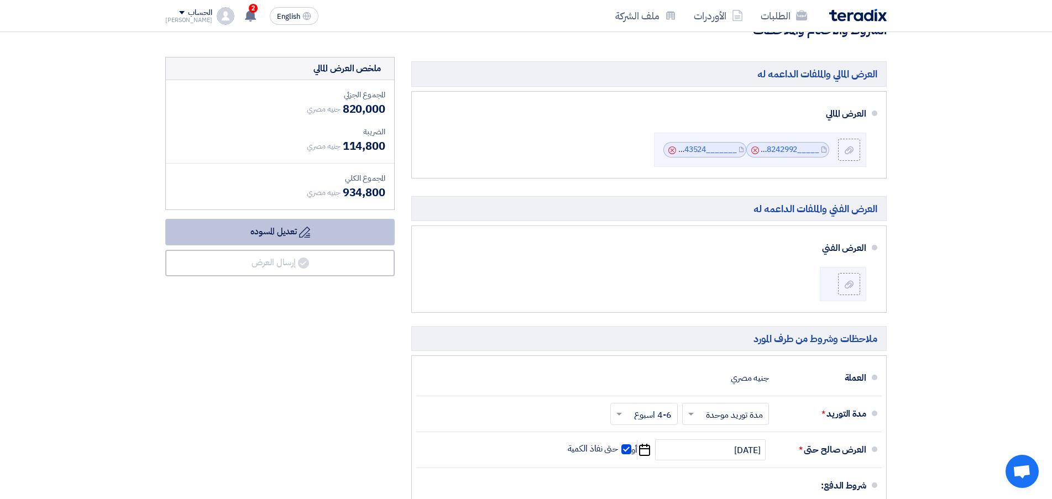
scroll to position [497, 0]
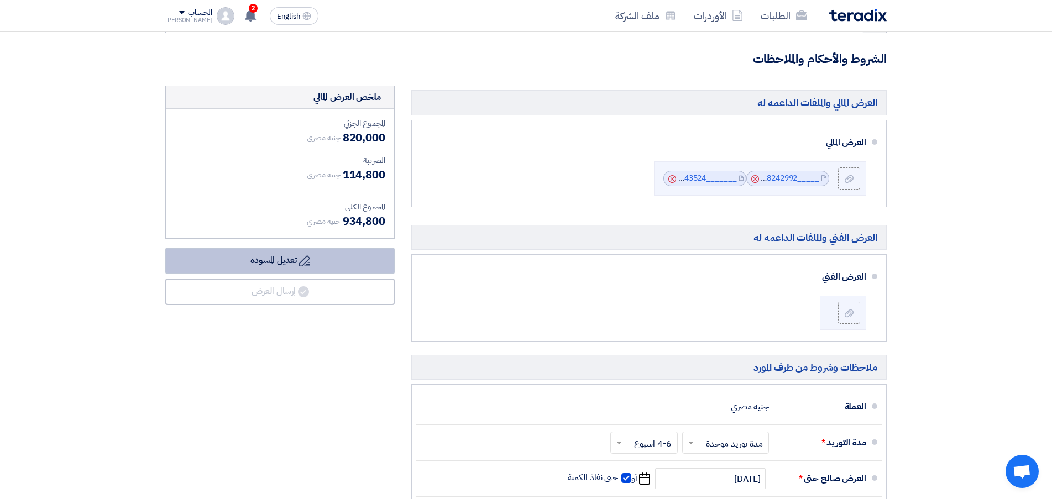
click at [308, 264] on icon "Draft" at bounding box center [304, 260] width 11 height 11
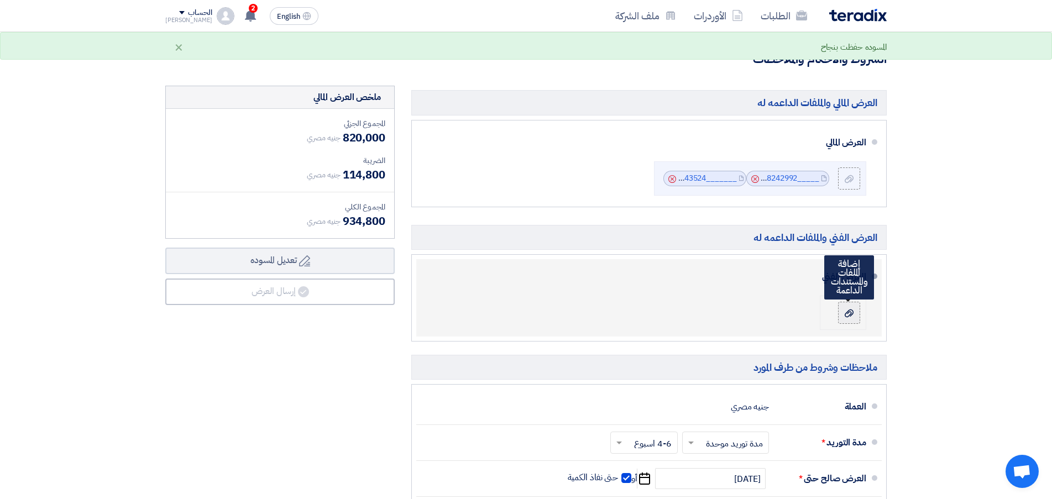
click at [850, 314] on icon at bounding box center [848, 313] width 9 height 9
click at [0, 0] on input "file" at bounding box center [0, 0] width 0 height 0
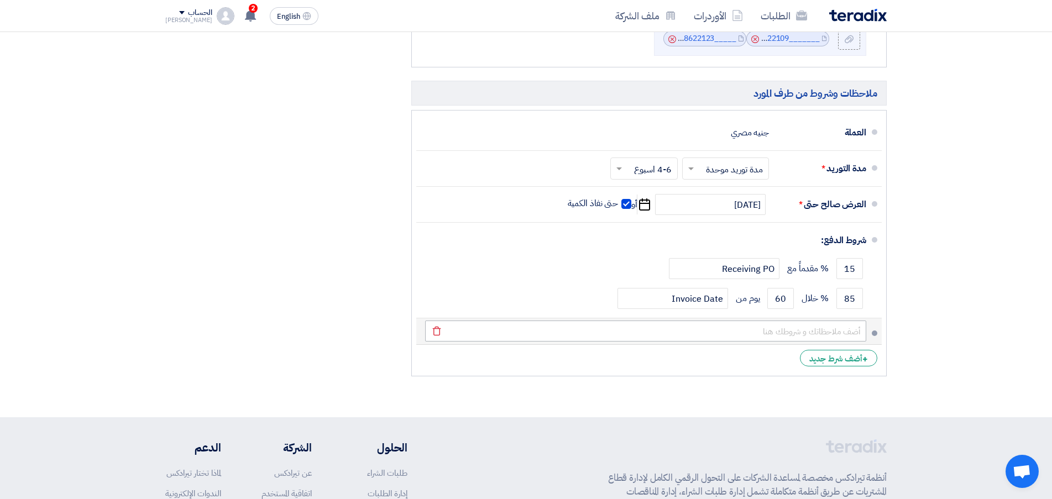
scroll to position [777, 0]
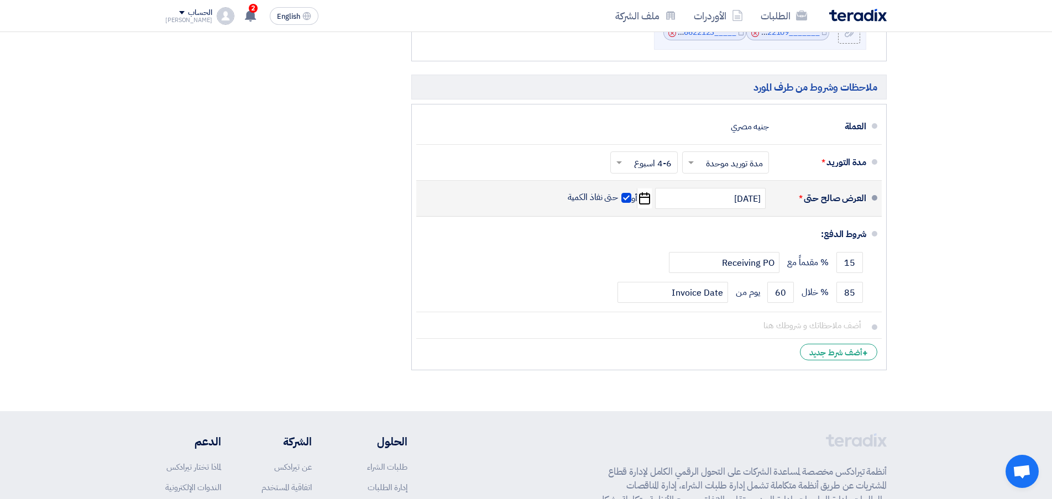
click at [627, 199] on span at bounding box center [626, 198] width 10 height 10
click at [618, 199] on input "حتى نفاذ الكمية" at bounding box center [591, 202] width 53 height 21
checkbox input "false"
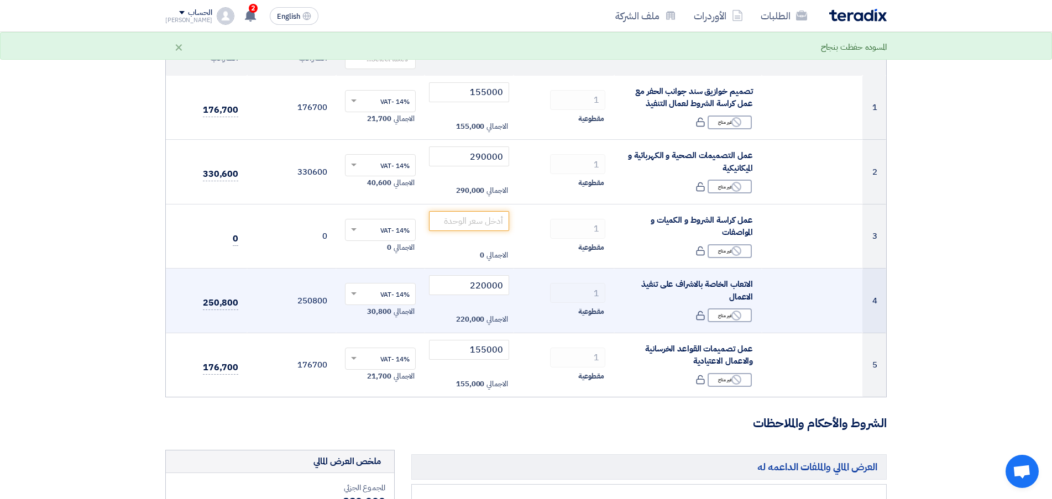
scroll to position [114, 0]
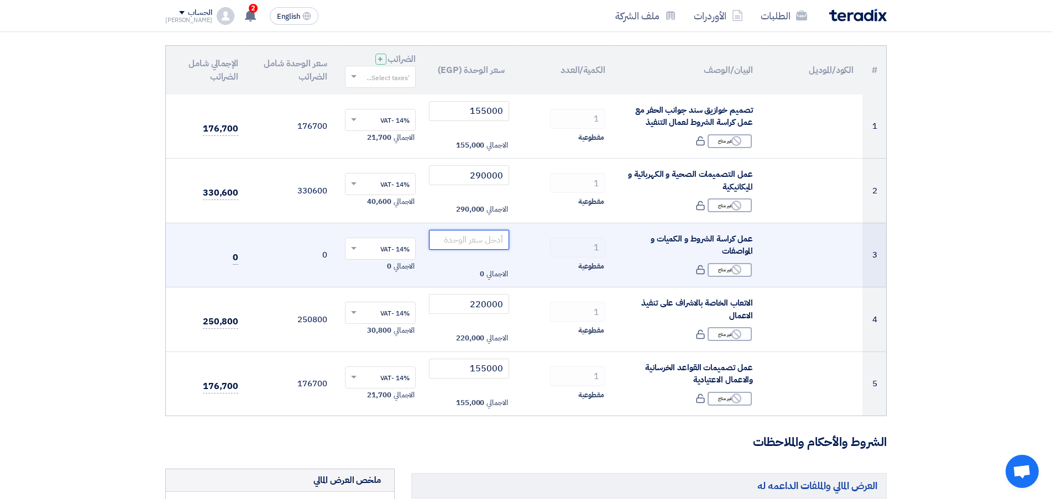
click at [482, 240] on input "number" at bounding box center [469, 240] width 80 height 20
type input "40000"
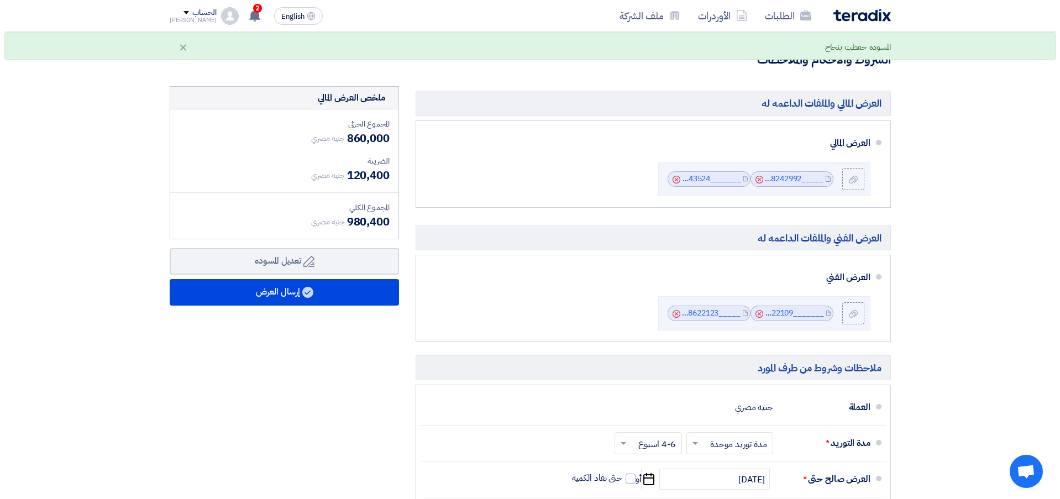
scroll to position [501, 0]
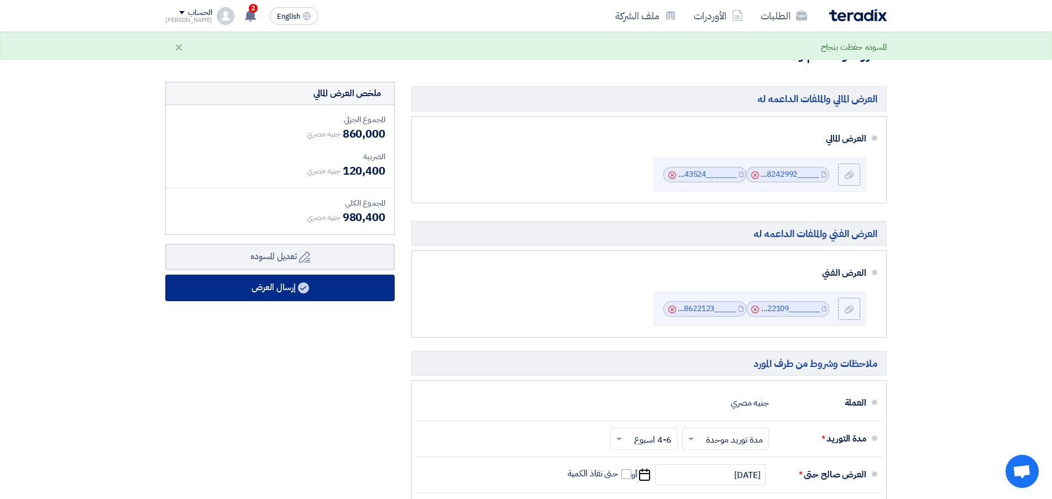
click at [282, 292] on button "إرسال العرض" at bounding box center [279, 288] width 229 height 27
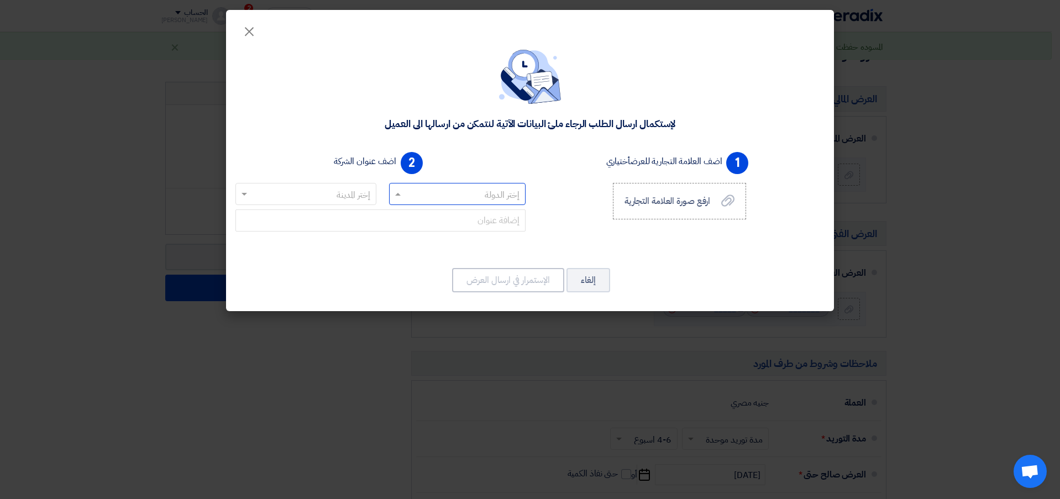
click at [482, 194] on input "text" at bounding box center [463, 195] width 115 height 18
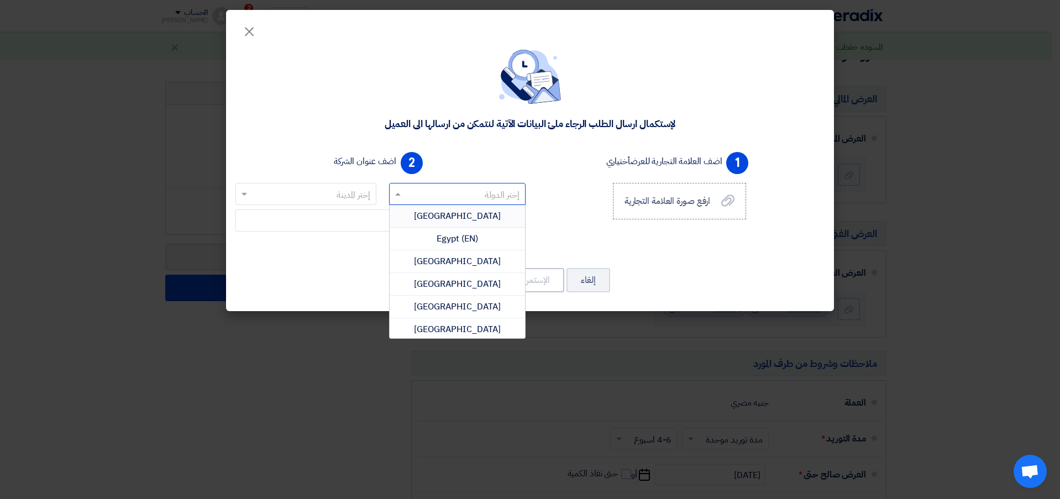
click at [471, 213] on span "[GEOGRAPHIC_DATA]" at bounding box center [457, 215] width 87 height 13
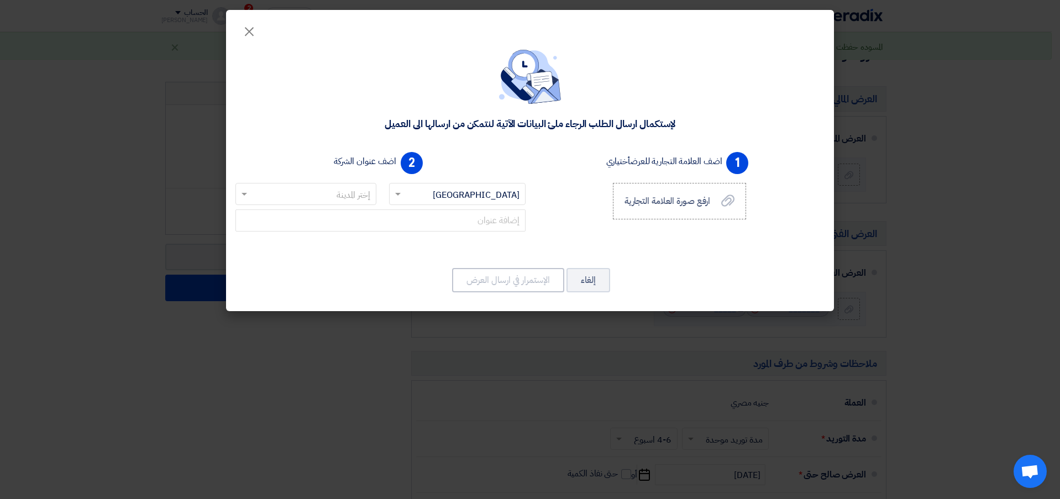
click at [340, 193] on input "text" at bounding box center [312, 195] width 119 height 18
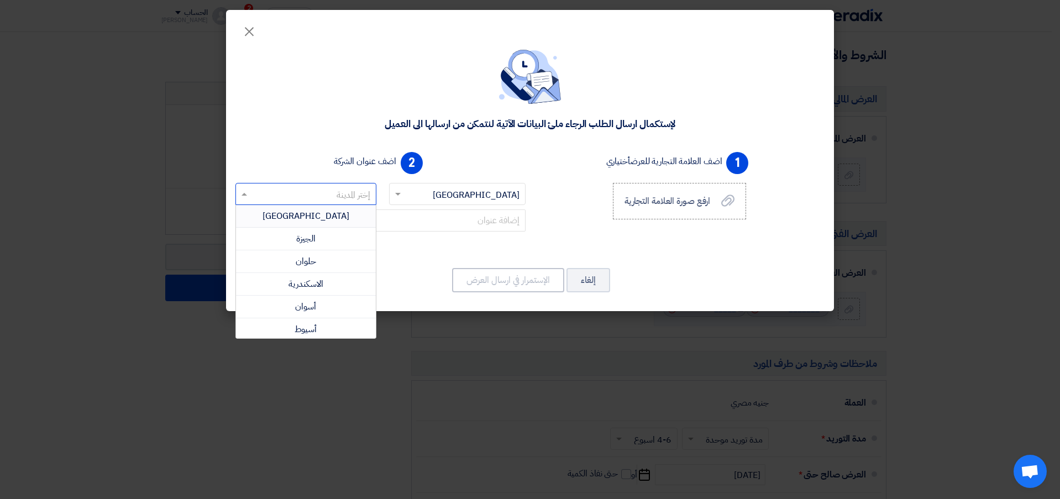
click at [319, 219] on span "[GEOGRAPHIC_DATA]" at bounding box center [305, 215] width 87 height 13
click at [323, 195] on input "text" at bounding box center [312, 195] width 119 height 18
click at [316, 232] on span "الجيزة" at bounding box center [305, 238] width 19 height 13
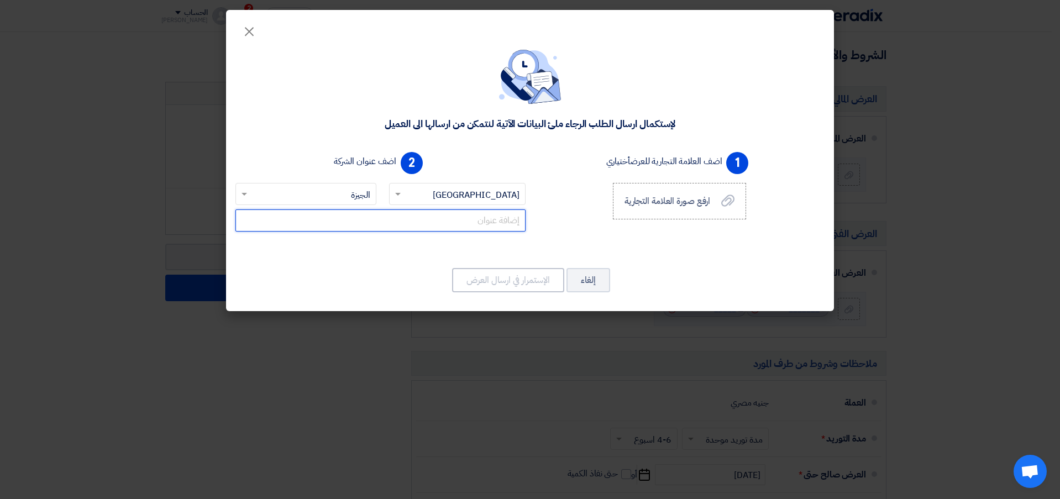
click at [464, 223] on input "text" at bounding box center [380, 220] width 290 height 22
type input "[PERSON_NAME][GEOGRAPHIC_DATA]"
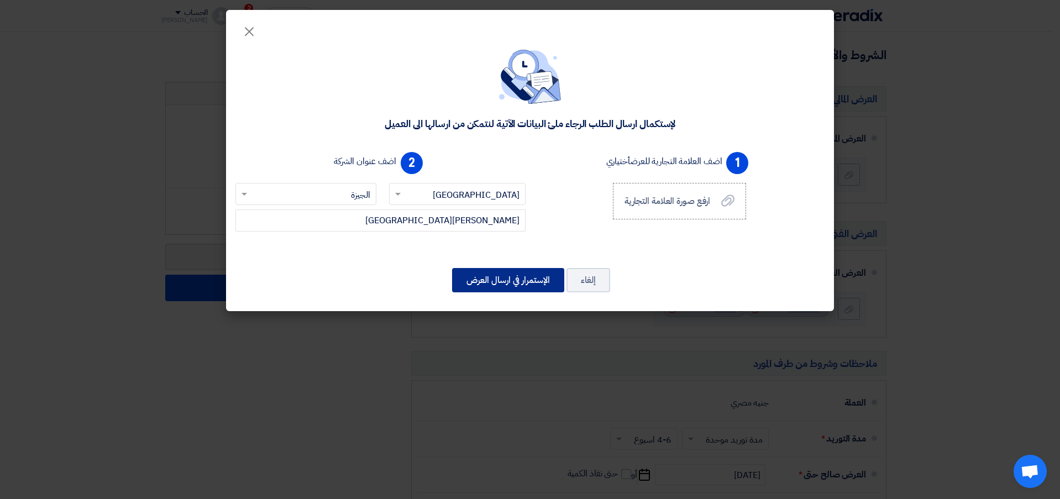
click at [502, 282] on button "الإستمرار في ارسال العرض" at bounding box center [508, 280] width 112 height 24
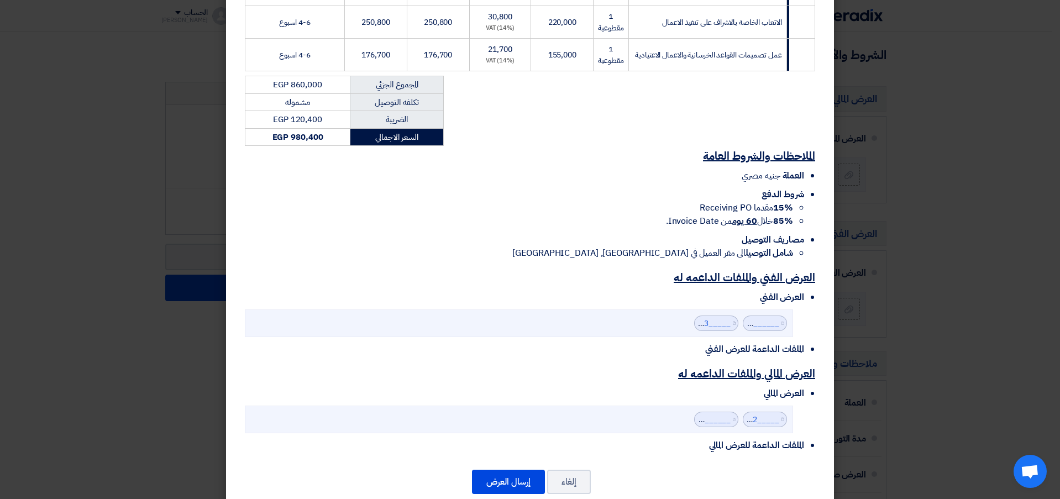
scroll to position [325, 0]
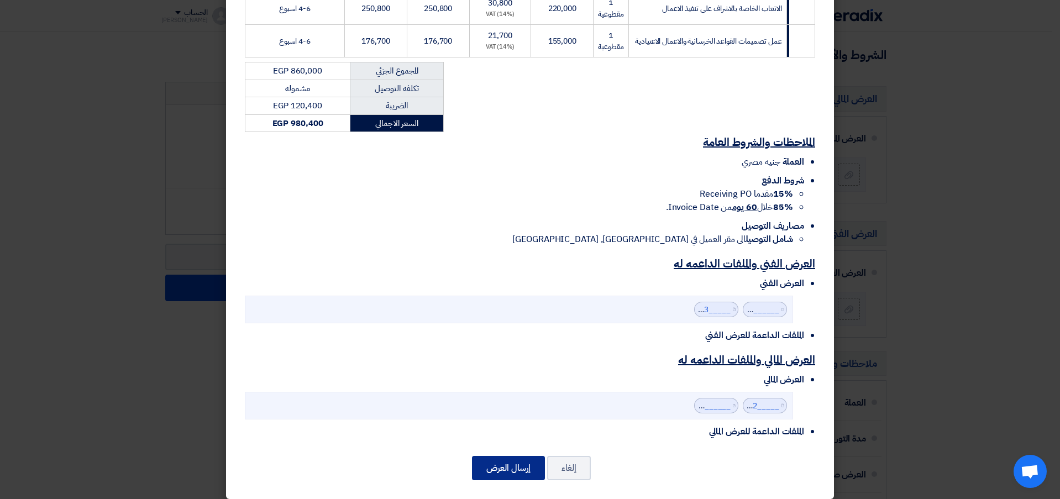
click at [516, 460] on button "إرسال العرض" at bounding box center [508, 468] width 73 height 24
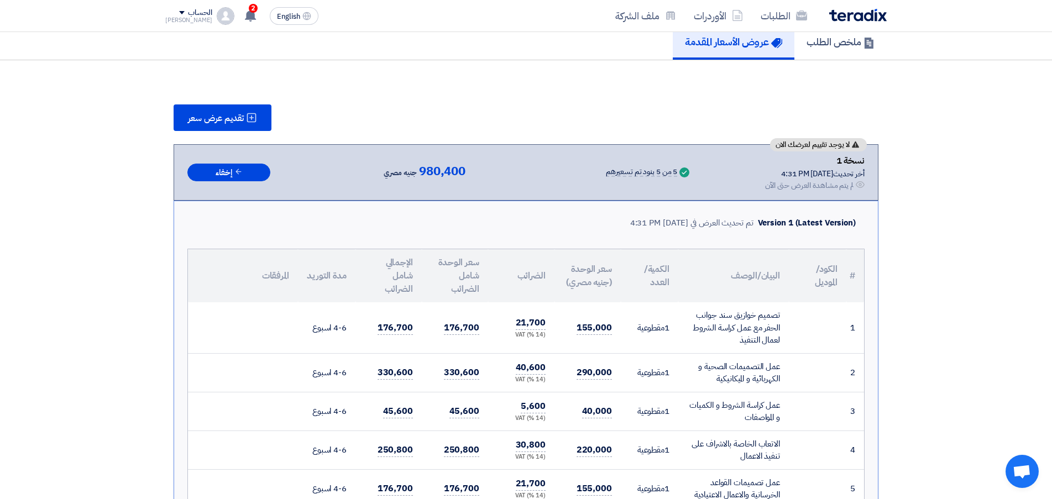
scroll to position [49, 0]
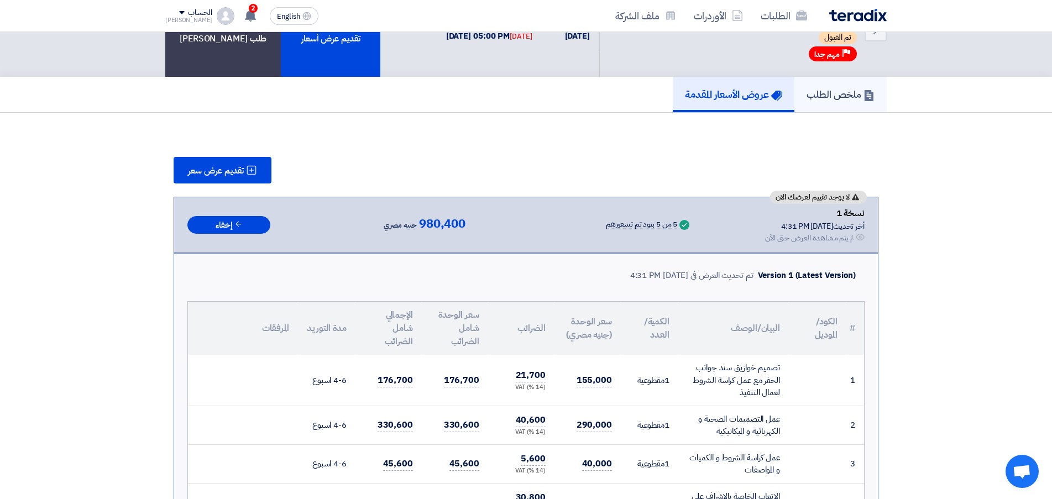
click at [820, 94] on h5 "ملخص الطلب" at bounding box center [840, 94] width 68 height 13
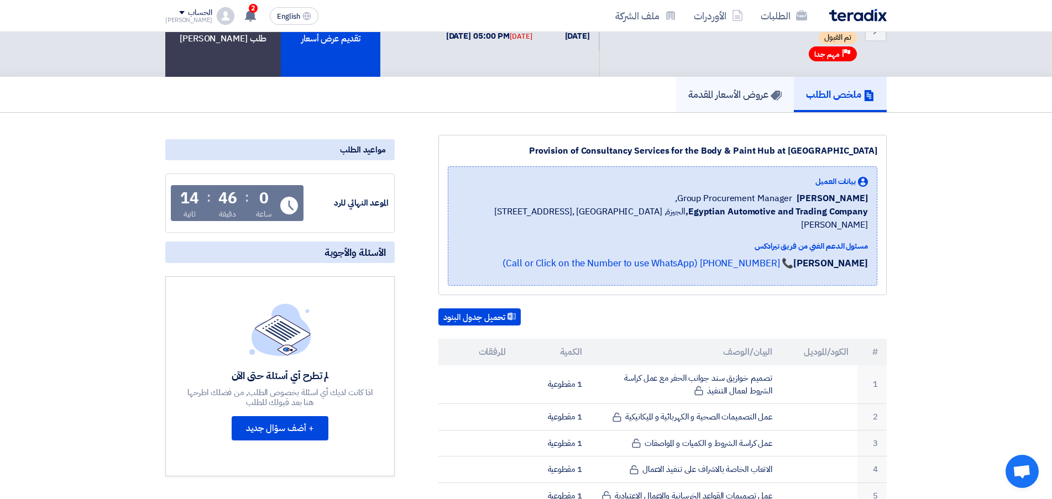
click at [746, 98] on h5 "عروض الأسعار المقدمة" at bounding box center [734, 94] width 93 height 13
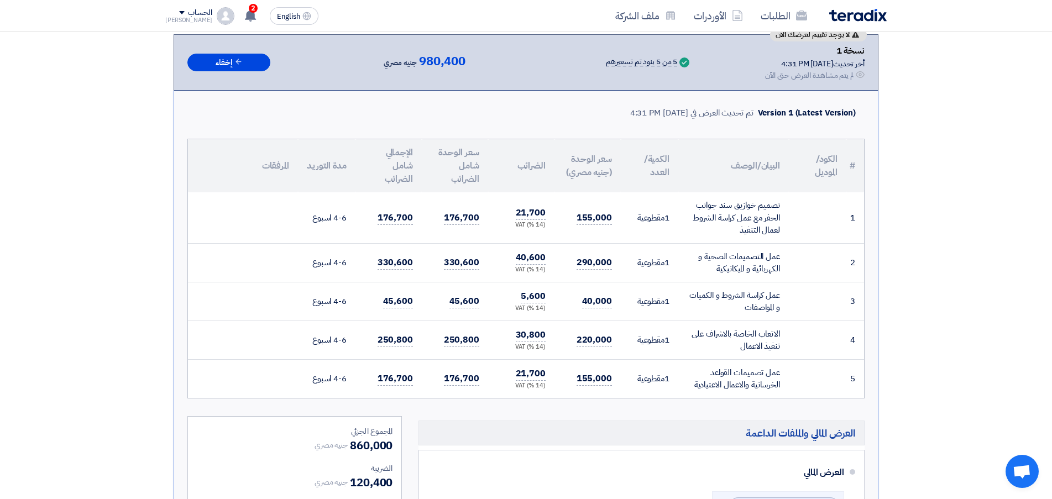
scroll to position [214, 0]
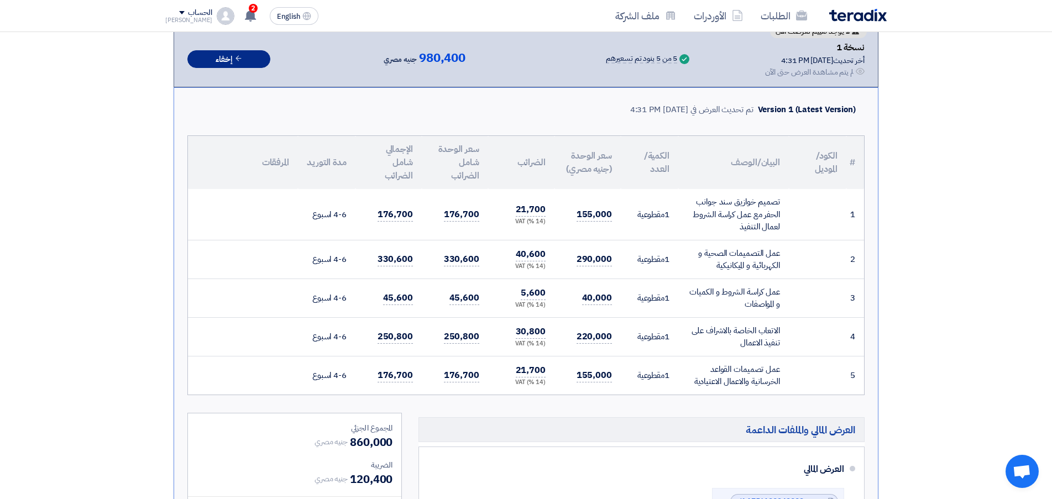
click at [217, 60] on button "إخفاء" at bounding box center [228, 59] width 83 height 18
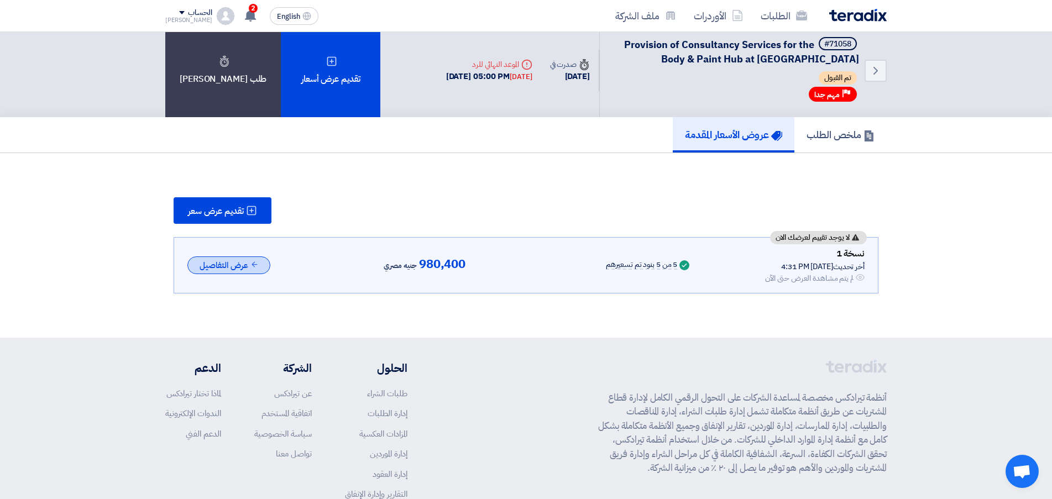
scroll to position [0, 0]
